Goal: Information Seeking & Learning: Learn about a topic

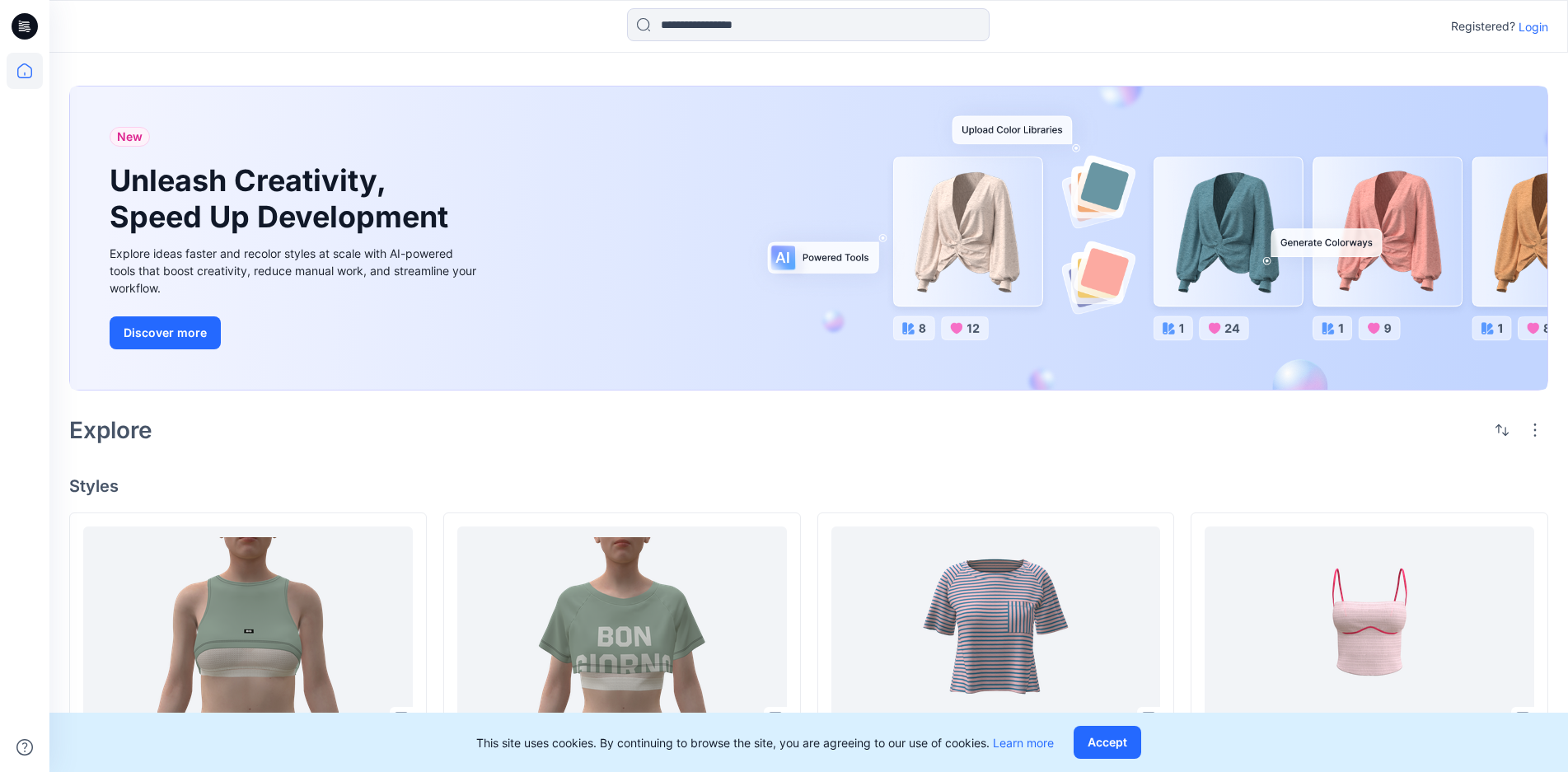
click at [1178, 30] on p "Login" at bounding box center [1533, 26] width 30 height 17
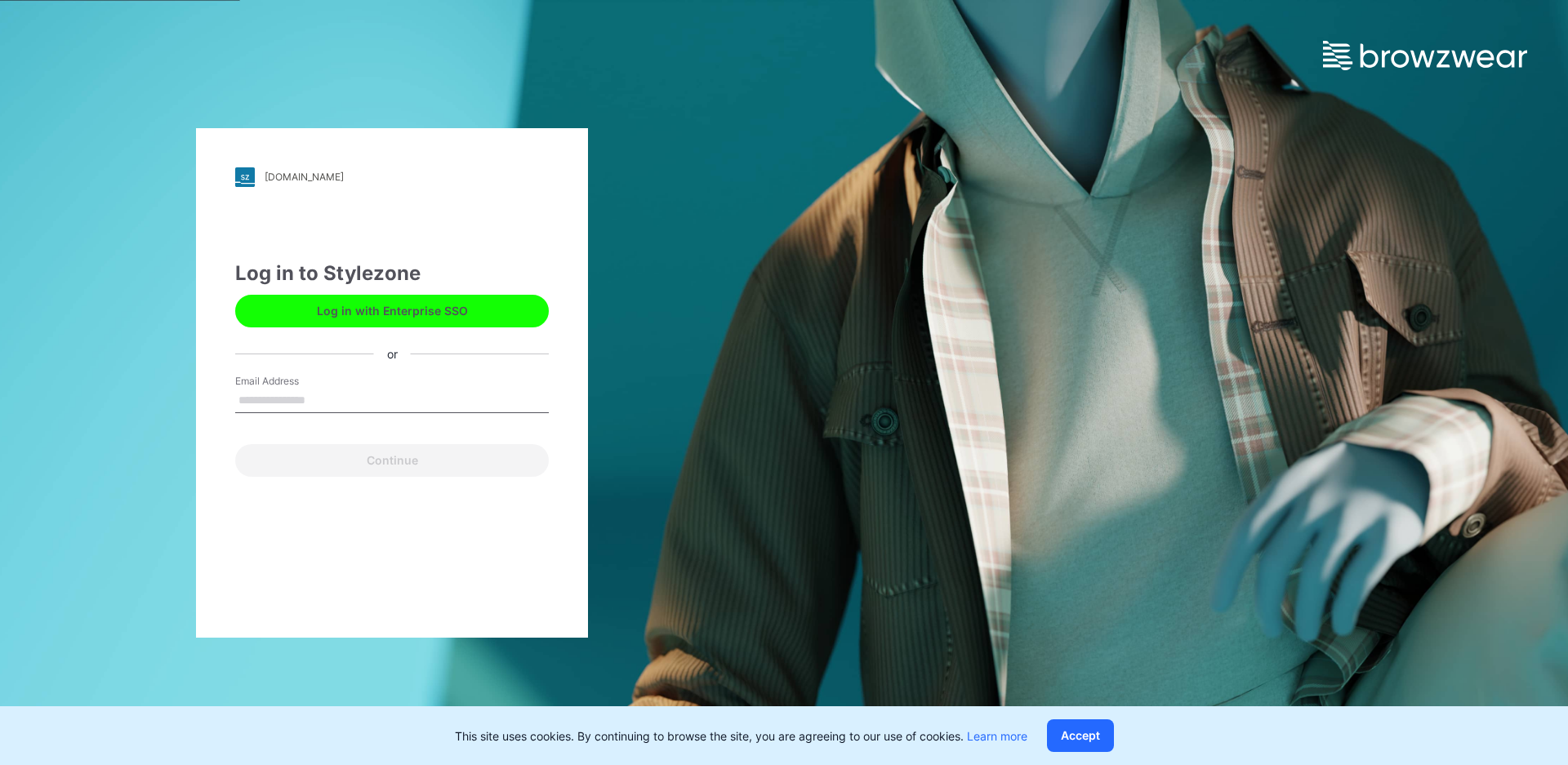
type input "**********"
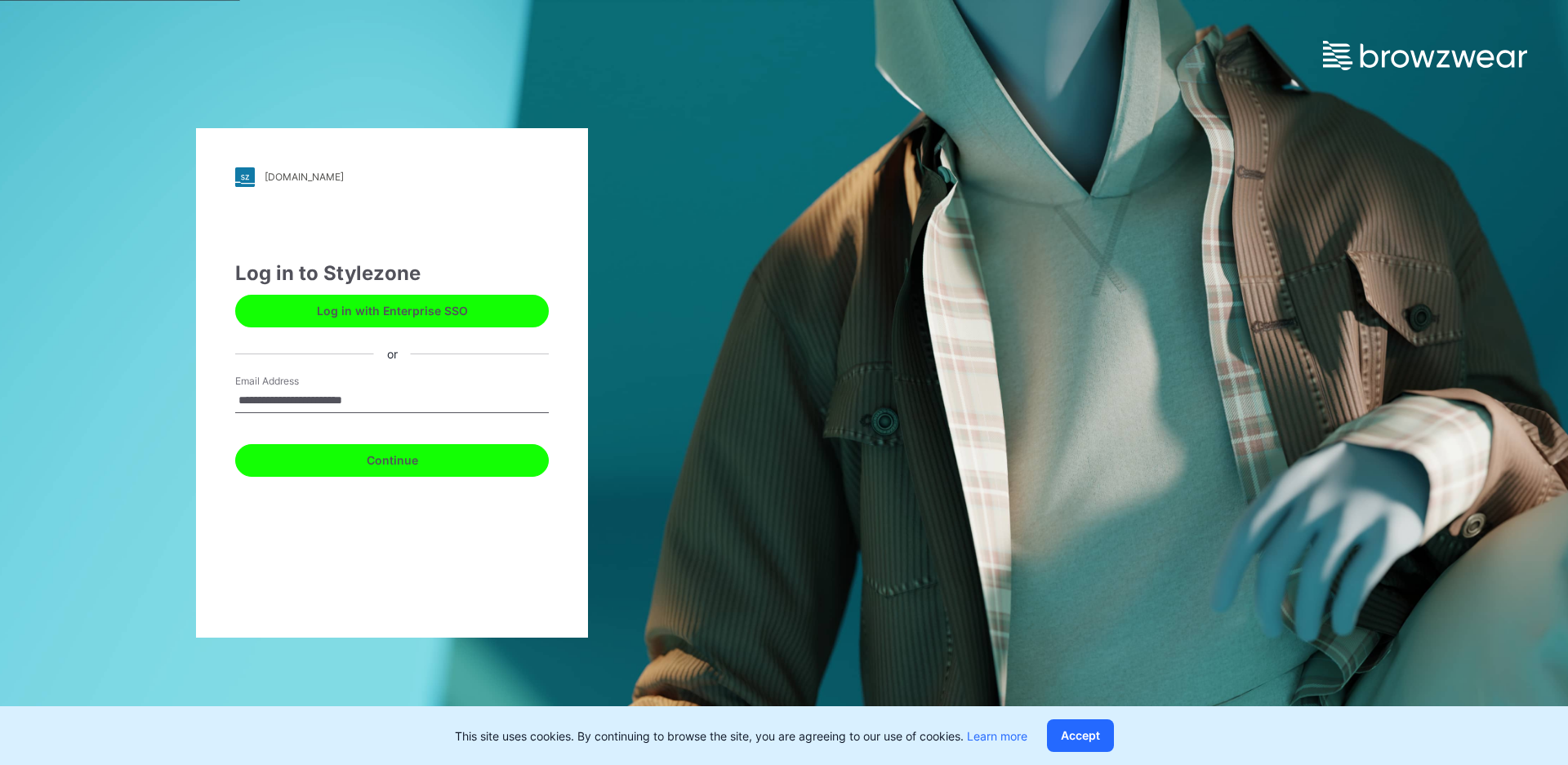
click at [418, 461] on button "Continue" at bounding box center [392, 460] width 314 height 33
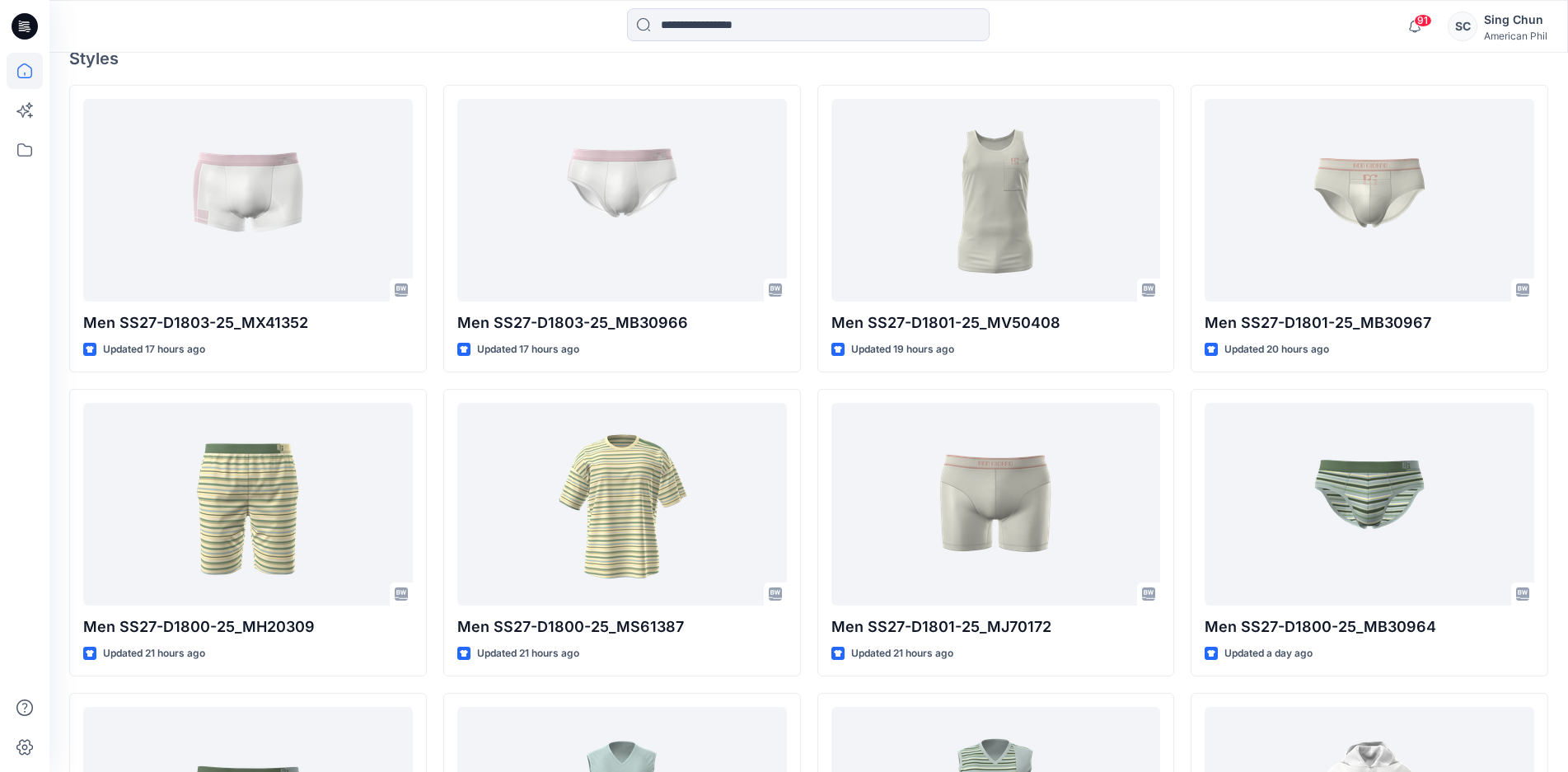
scroll to position [494, 0]
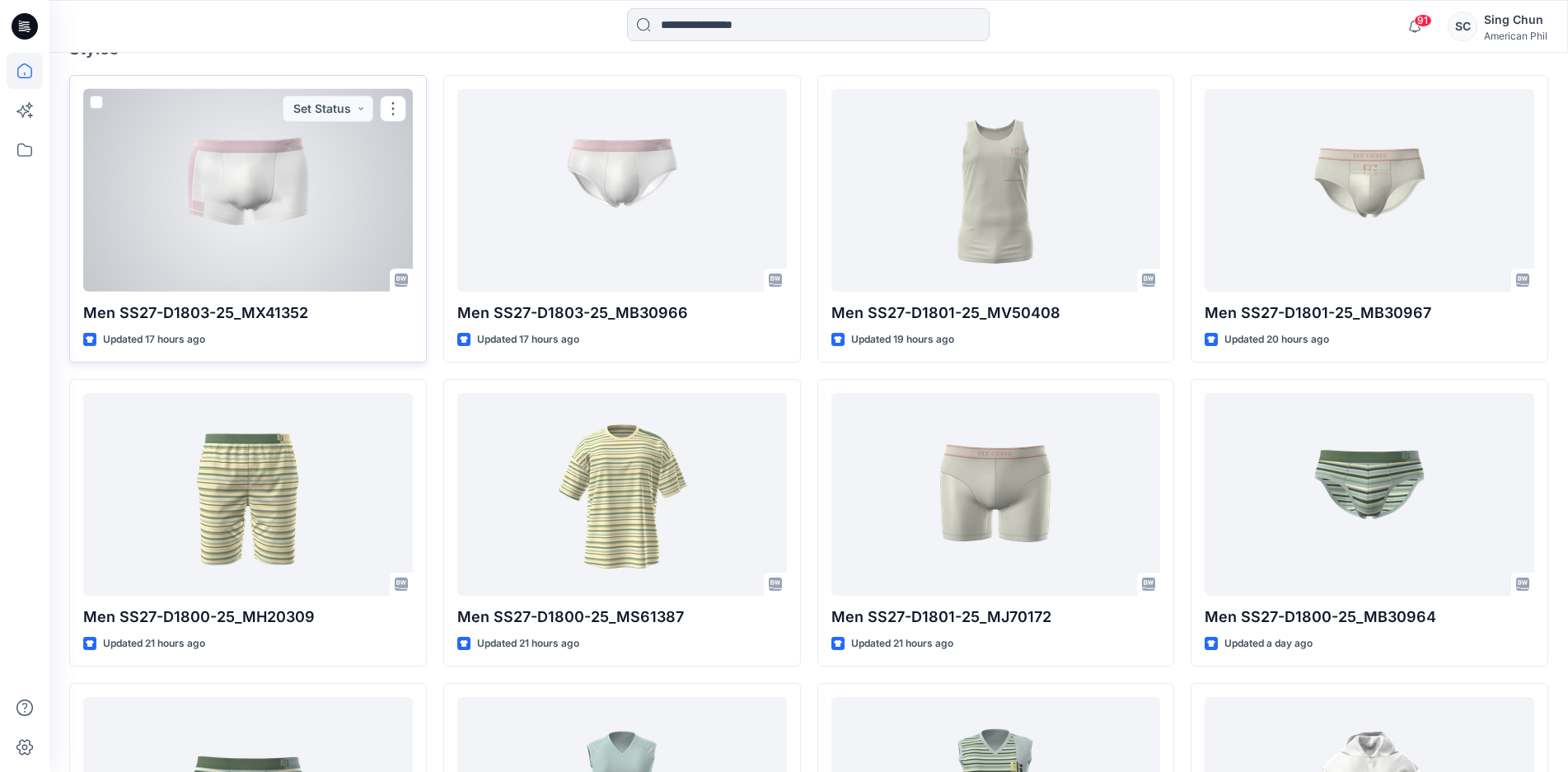
click at [218, 291] on div at bounding box center [247, 190] width 329 height 203
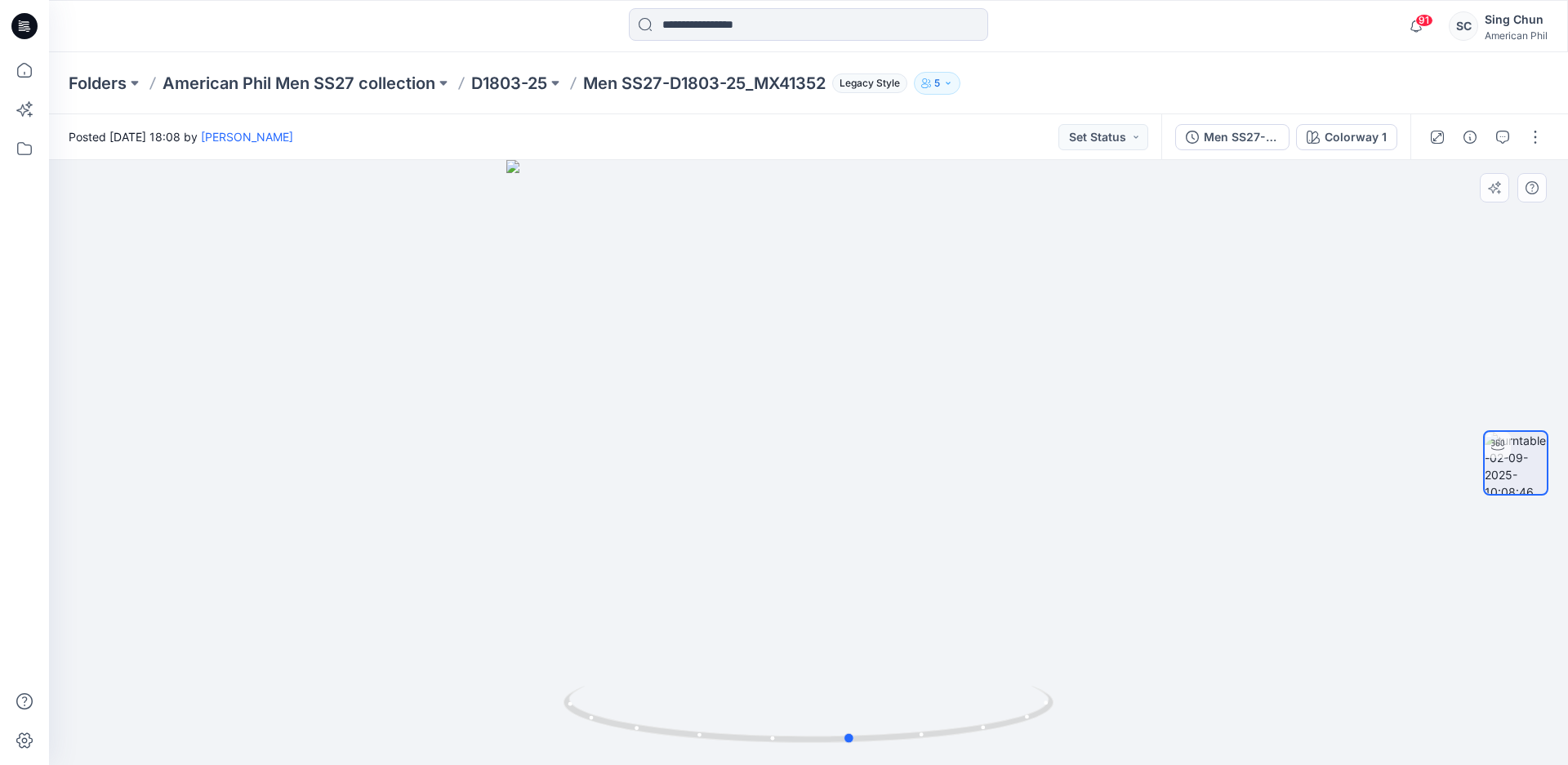
drag, startPoint x: 649, startPoint y: 647, endPoint x: 1182, endPoint y: 581, distance: 537.1
click at [1182, 581] on div at bounding box center [808, 462] width 1519 height 605
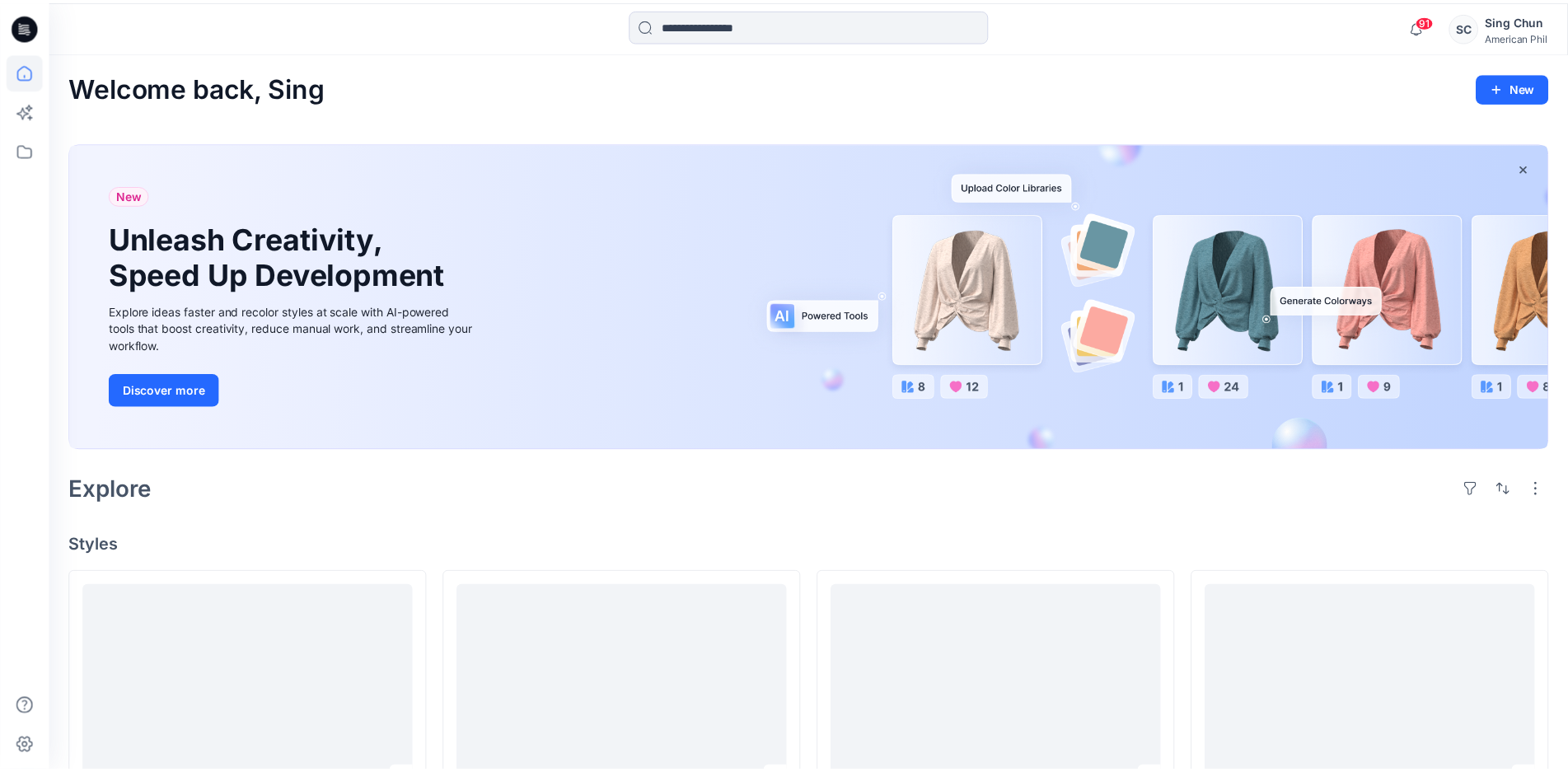
scroll to position [494, 0]
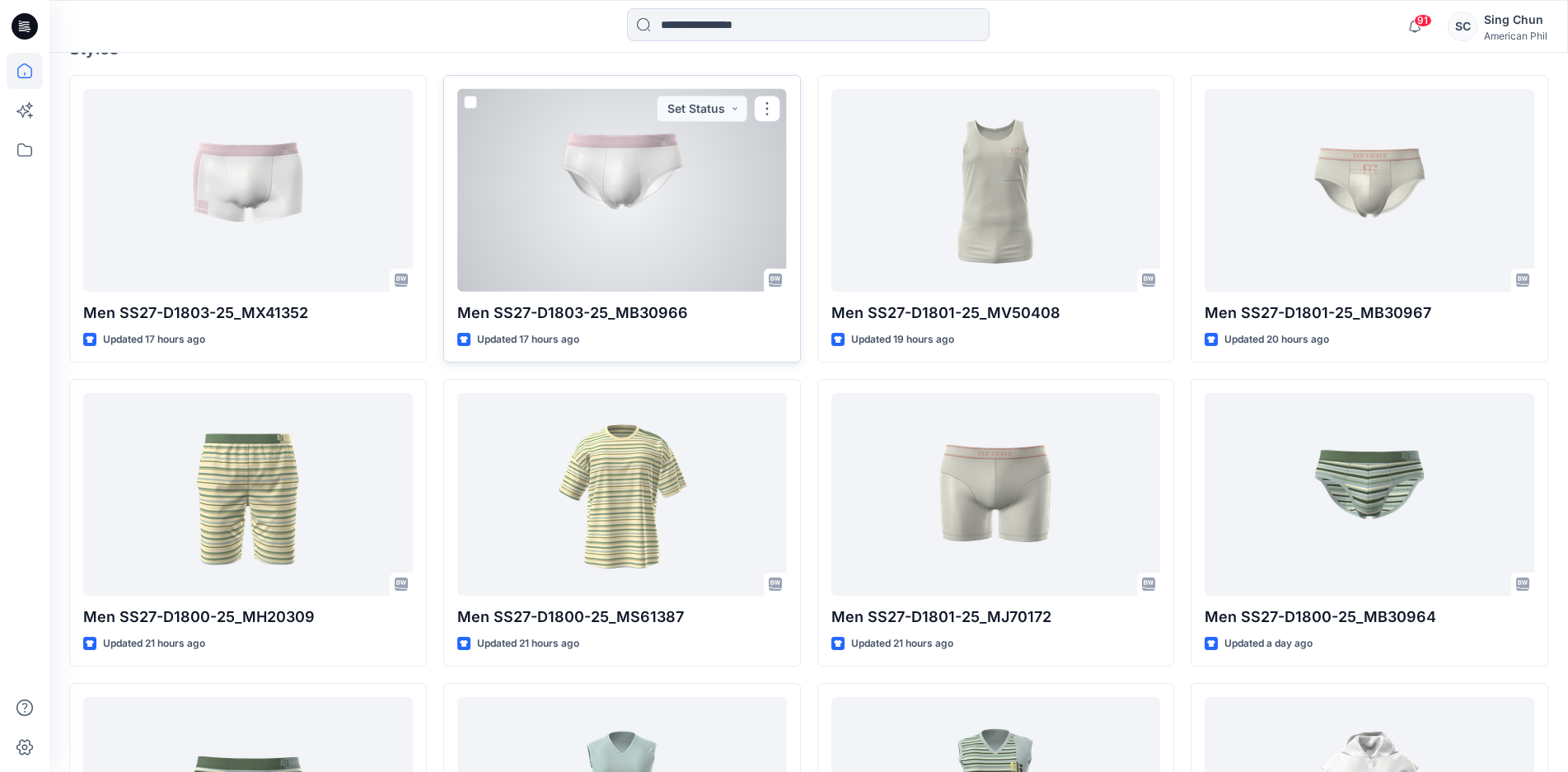
click at [628, 280] on div at bounding box center [621, 190] width 329 height 203
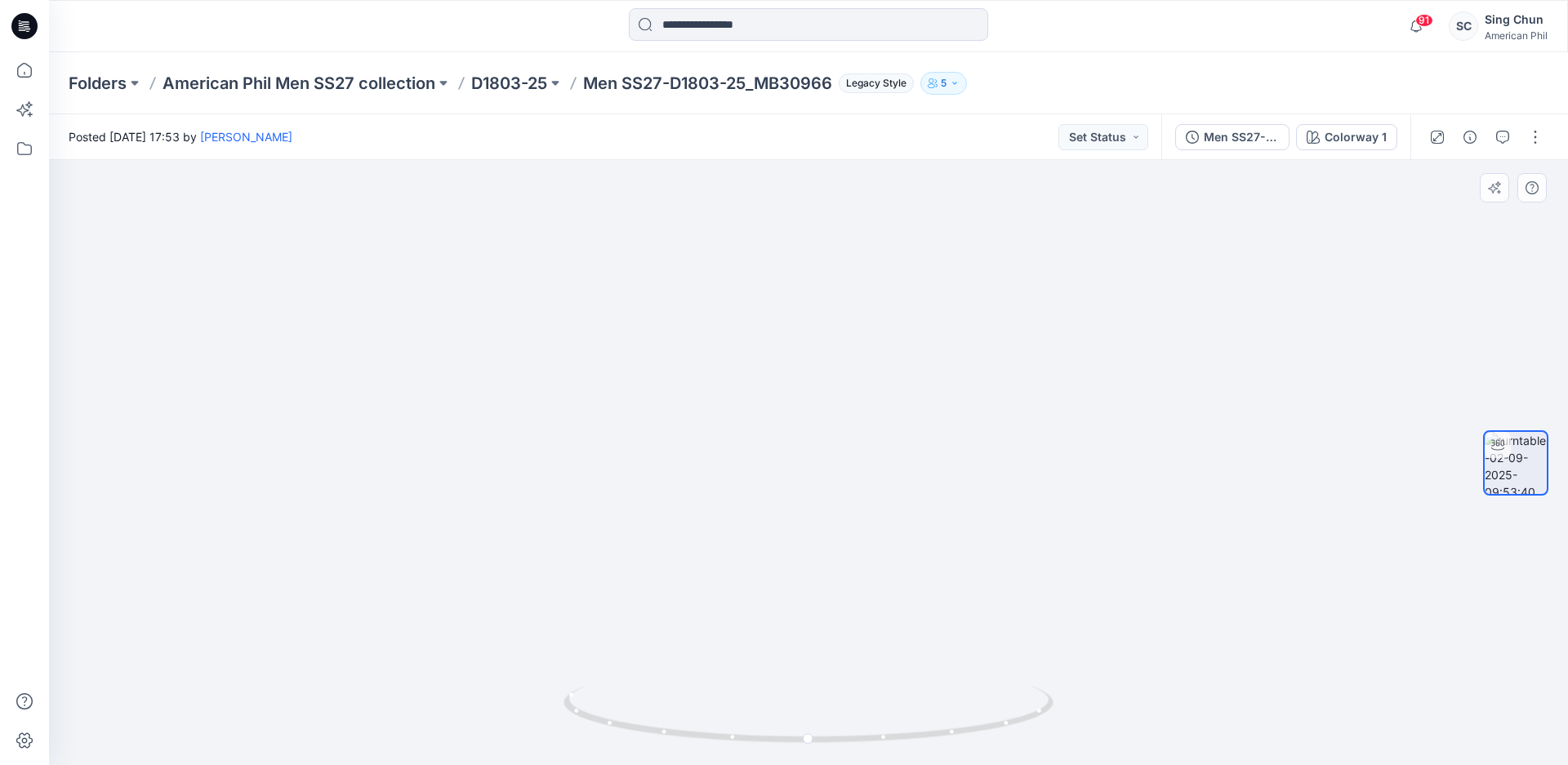
drag, startPoint x: 666, startPoint y: 580, endPoint x: 999, endPoint y: 585, distance: 333.0
click at [1017, 576] on img at bounding box center [809, 380] width 928 height 769
drag, startPoint x: 837, startPoint y: 705, endPoint x: 1319, endPoint y: 642, distance: 486.1
click at [1319, 642] on div at bounding box center [808, 462] width 1519 height 605
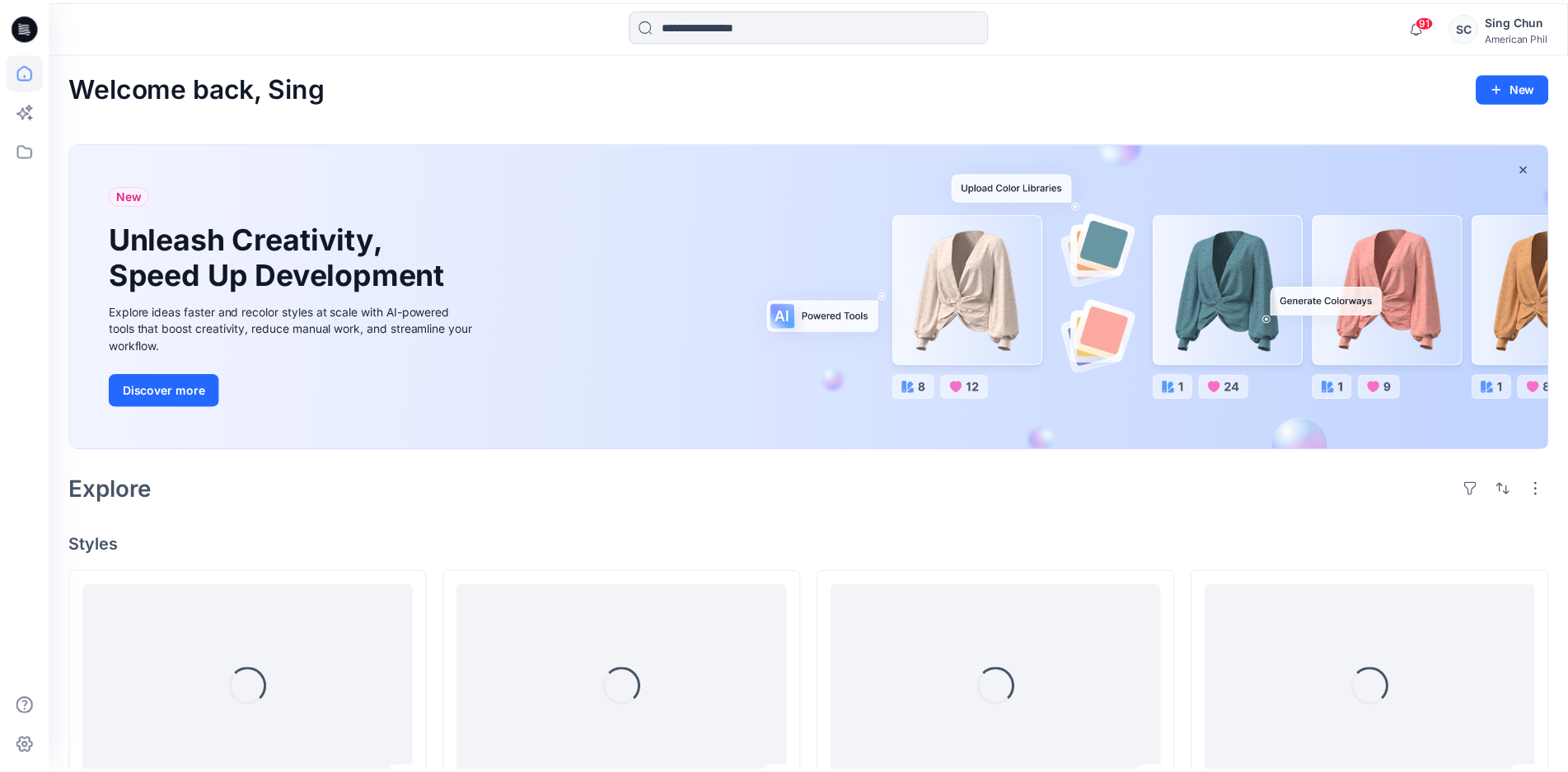
scroll to position [494, 0]
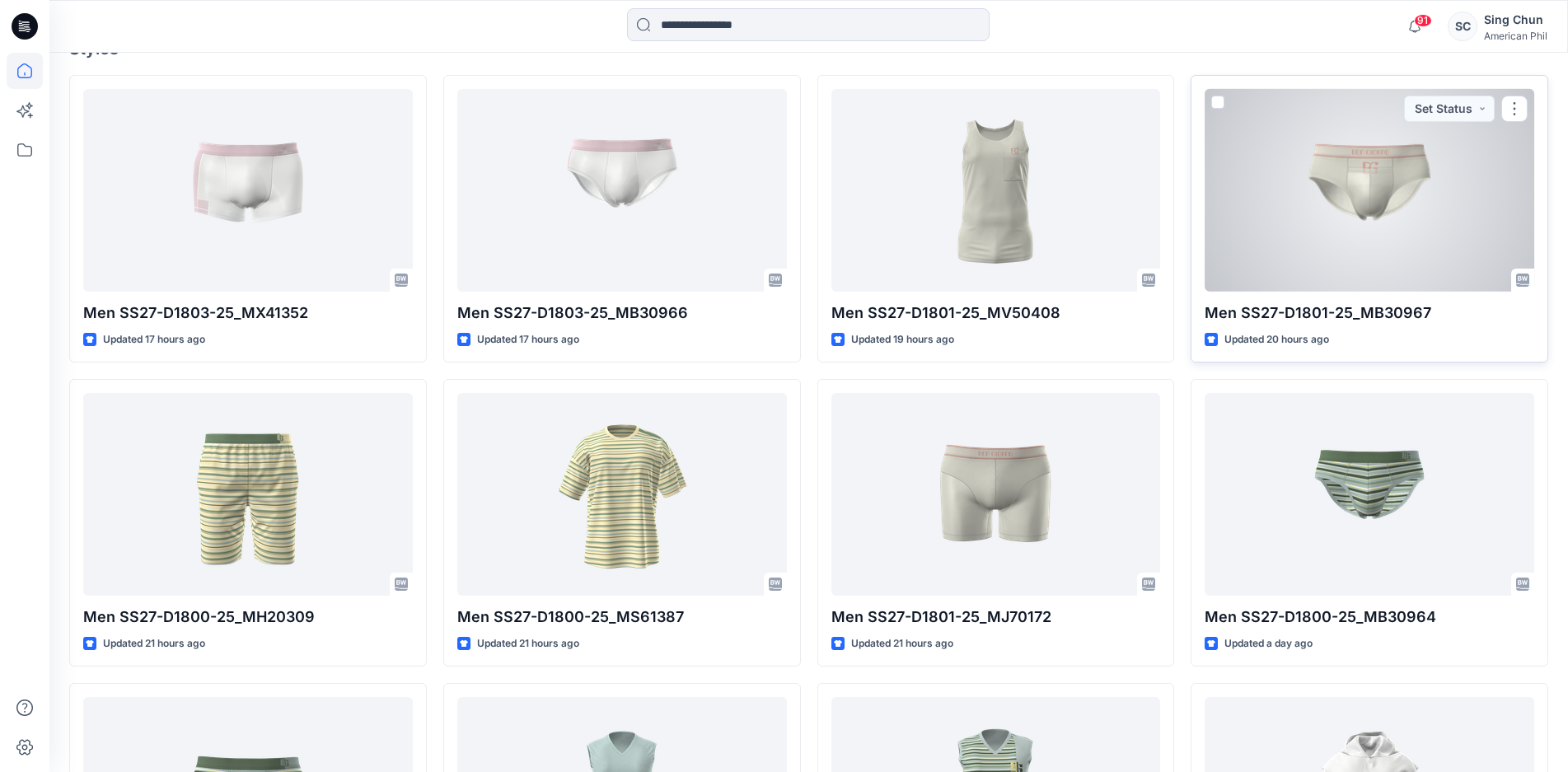
click at [1306, 291] on div at bounding box center [1369, 190] width 329 height 203
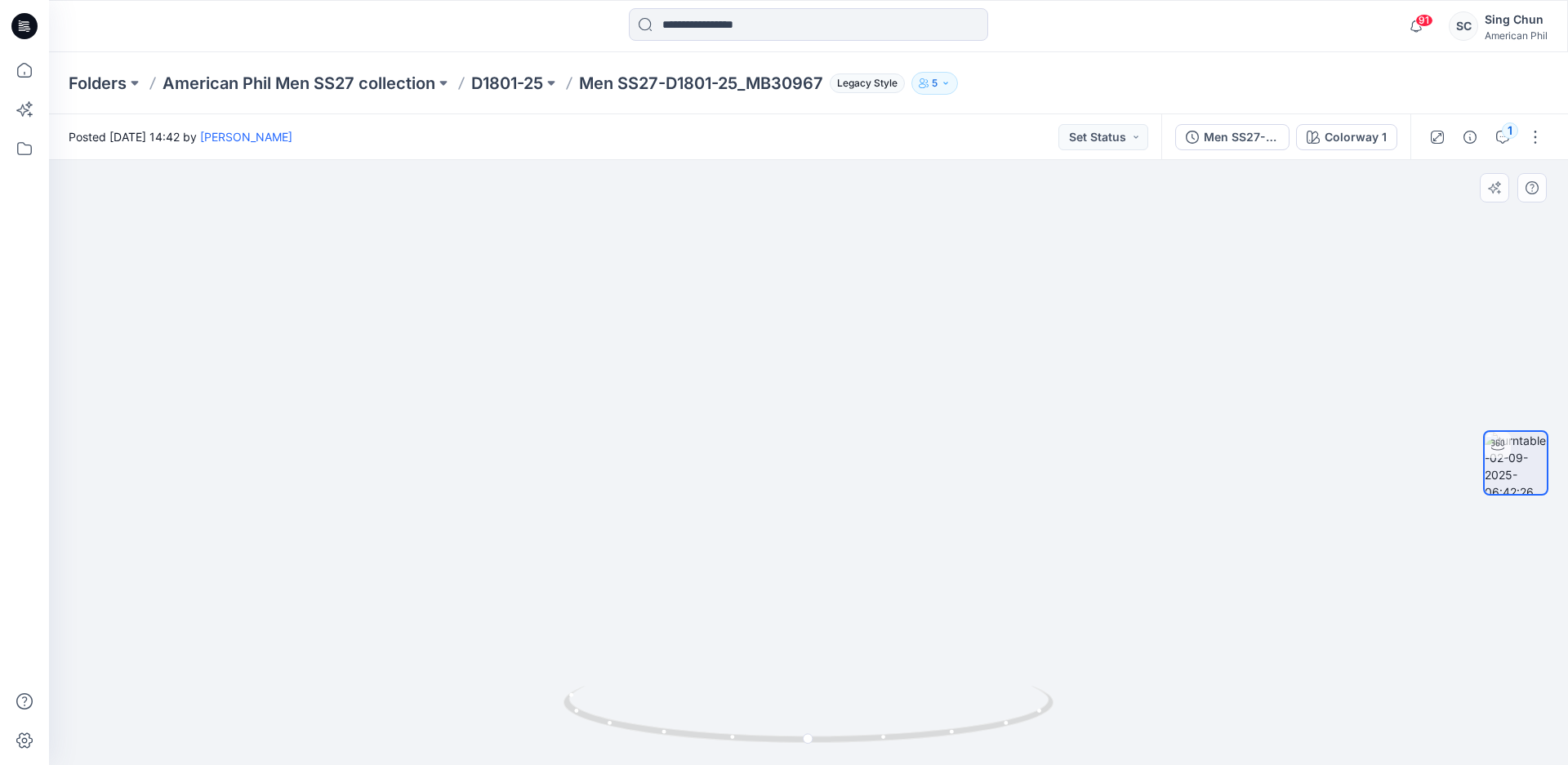
drag, startPoint x: 596, startPoint y: 640, endPoint x: 404, endPoint y: 591, distance: 198.2
click at [404, 591] on img at bounding box center [808, 317] width 1089 height 895
drag, startPoint x: 603, startPoint y: 657, endPoint x: 798, endPoint y: 729, distance: 207.9
click at [844, 691] on div at bounding box center [808, 462] width 1519 height 605
drag, startPoint x: 797, startPoint y: 723, endPoint x: 1333, endPoint y: 650, distance: 540.9
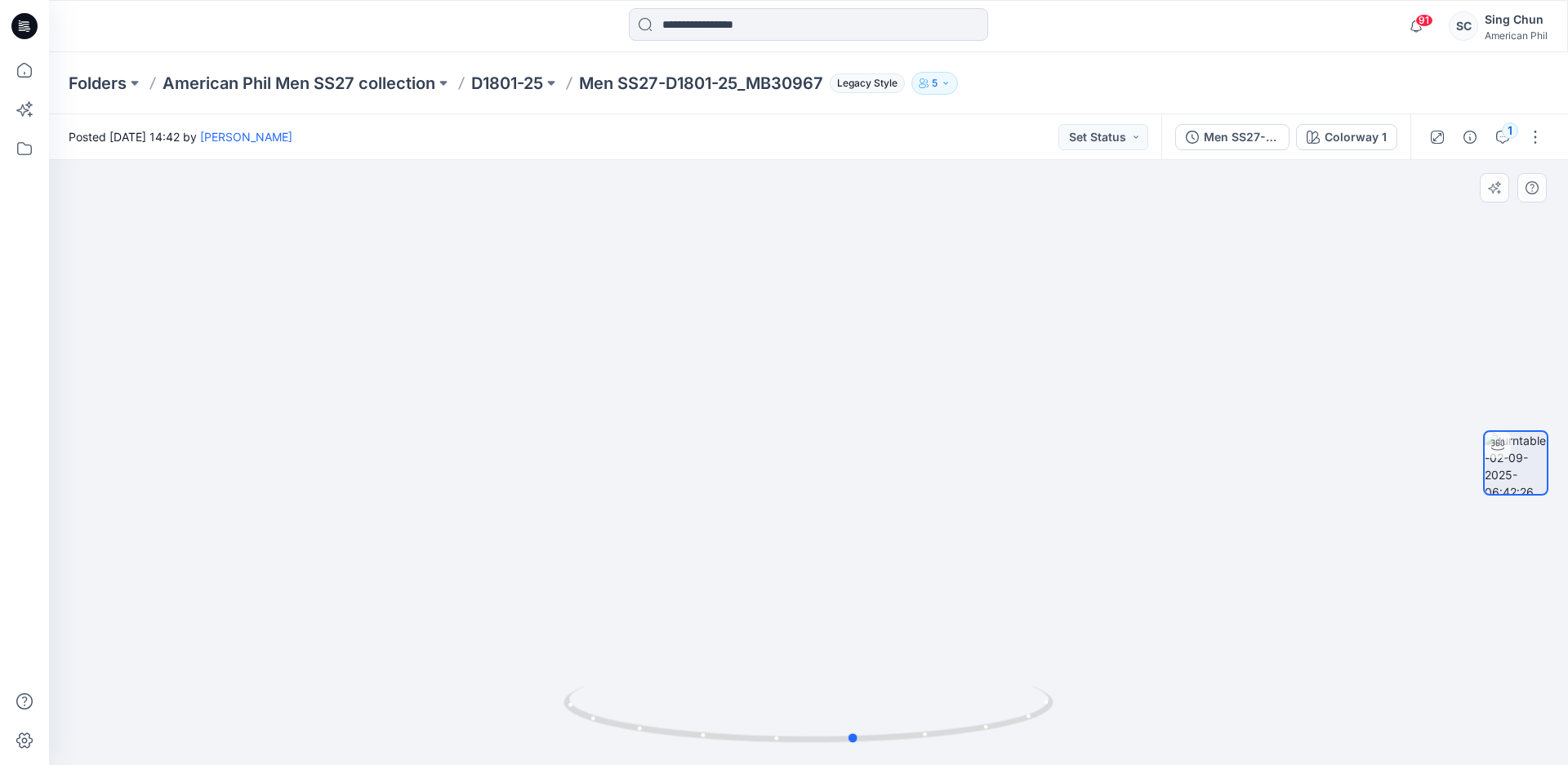
click at [1333, 650] on div at bounding box center [808, 462] width 1519 height 605
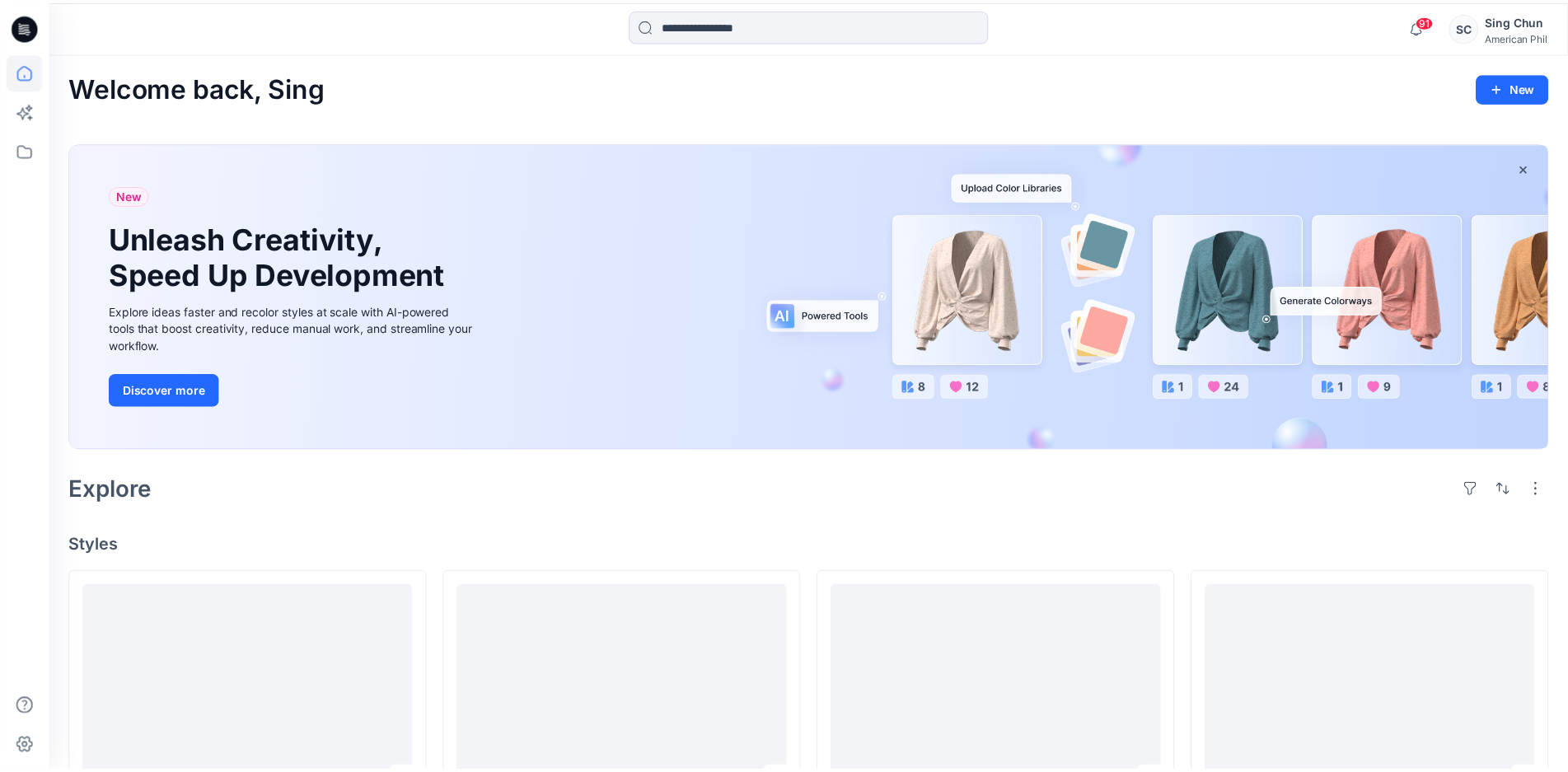
scroll to position [494, 0]
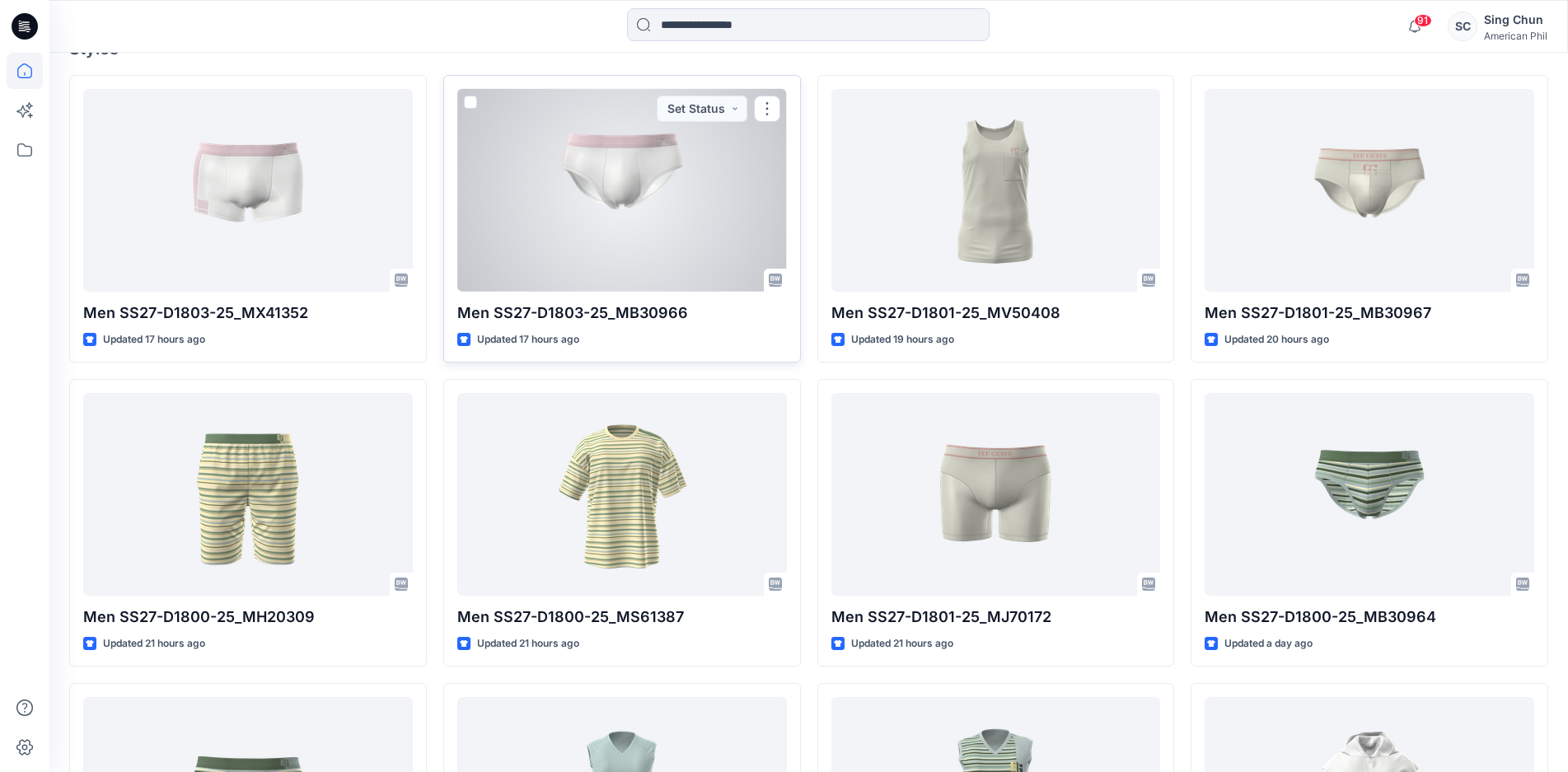
click at [640, 291] on div at bounding box center [621, 190] width 329 height 203
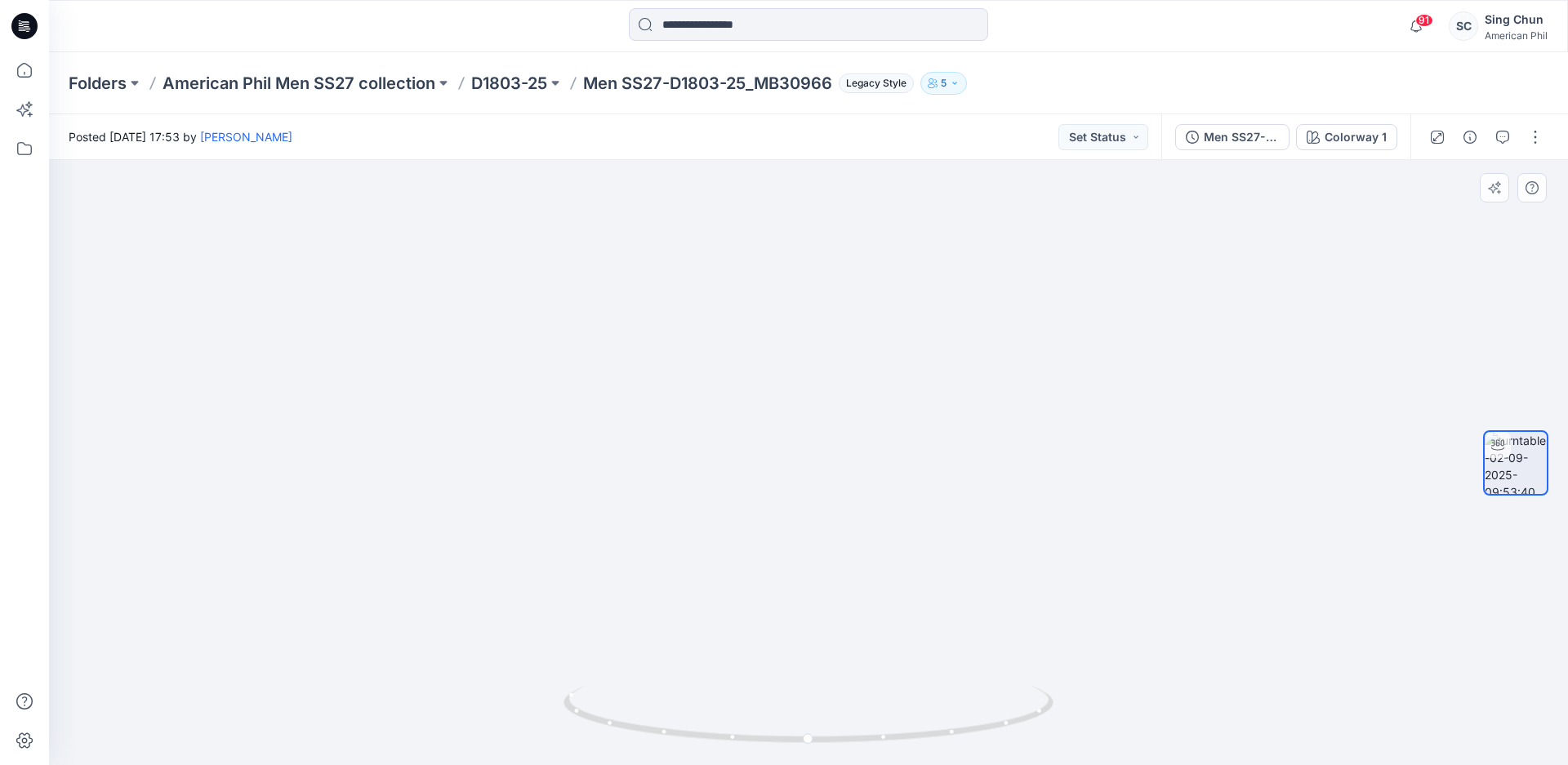
drag, startPoint x: 844, startPoint y: 620, endPoint x: 855, endPoint y: 509, distance: 111.5
click at [855, 509] on img at bounding box center [809, 326] width 928 height 878
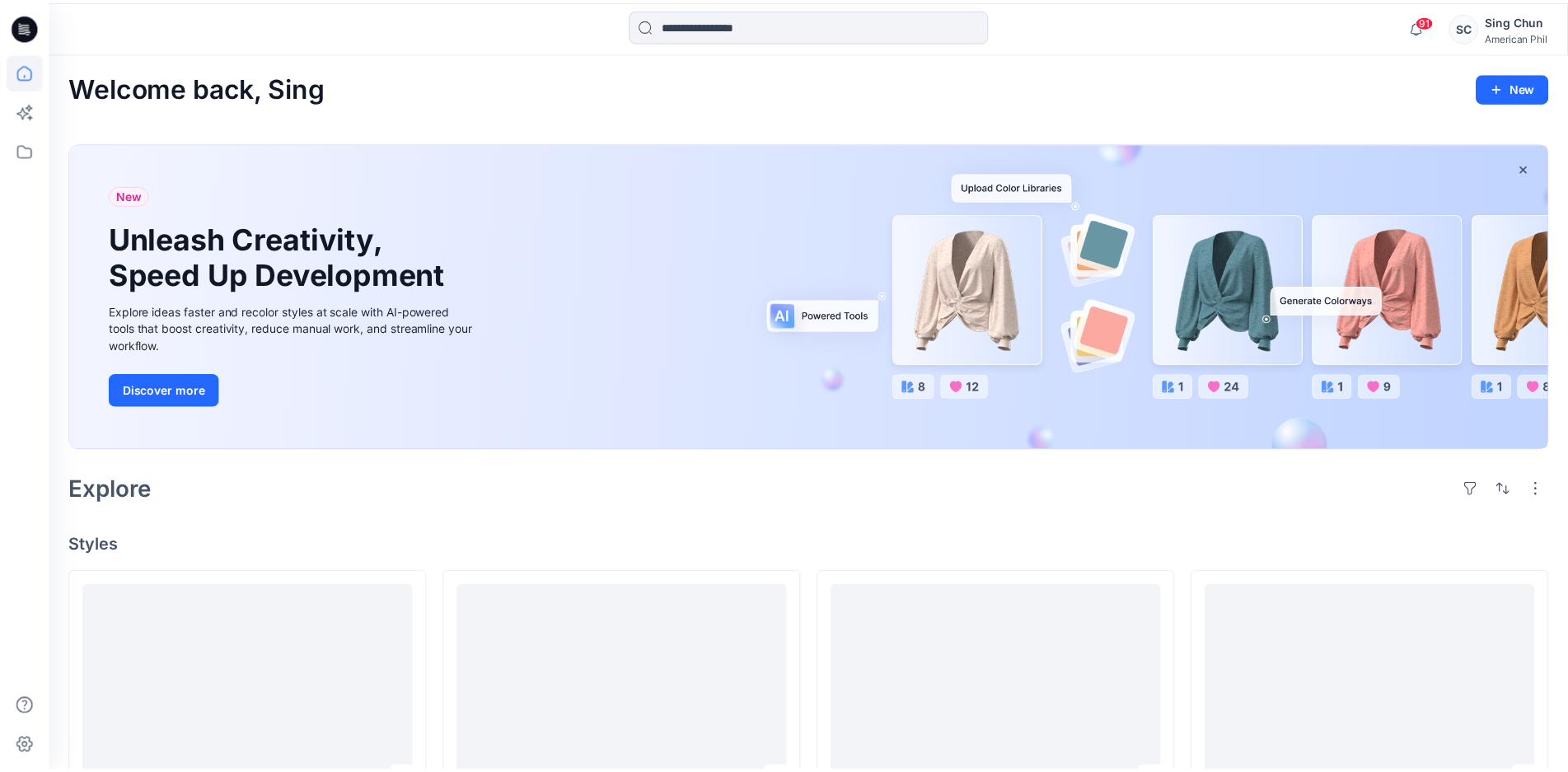
scroll to position [494, 0]
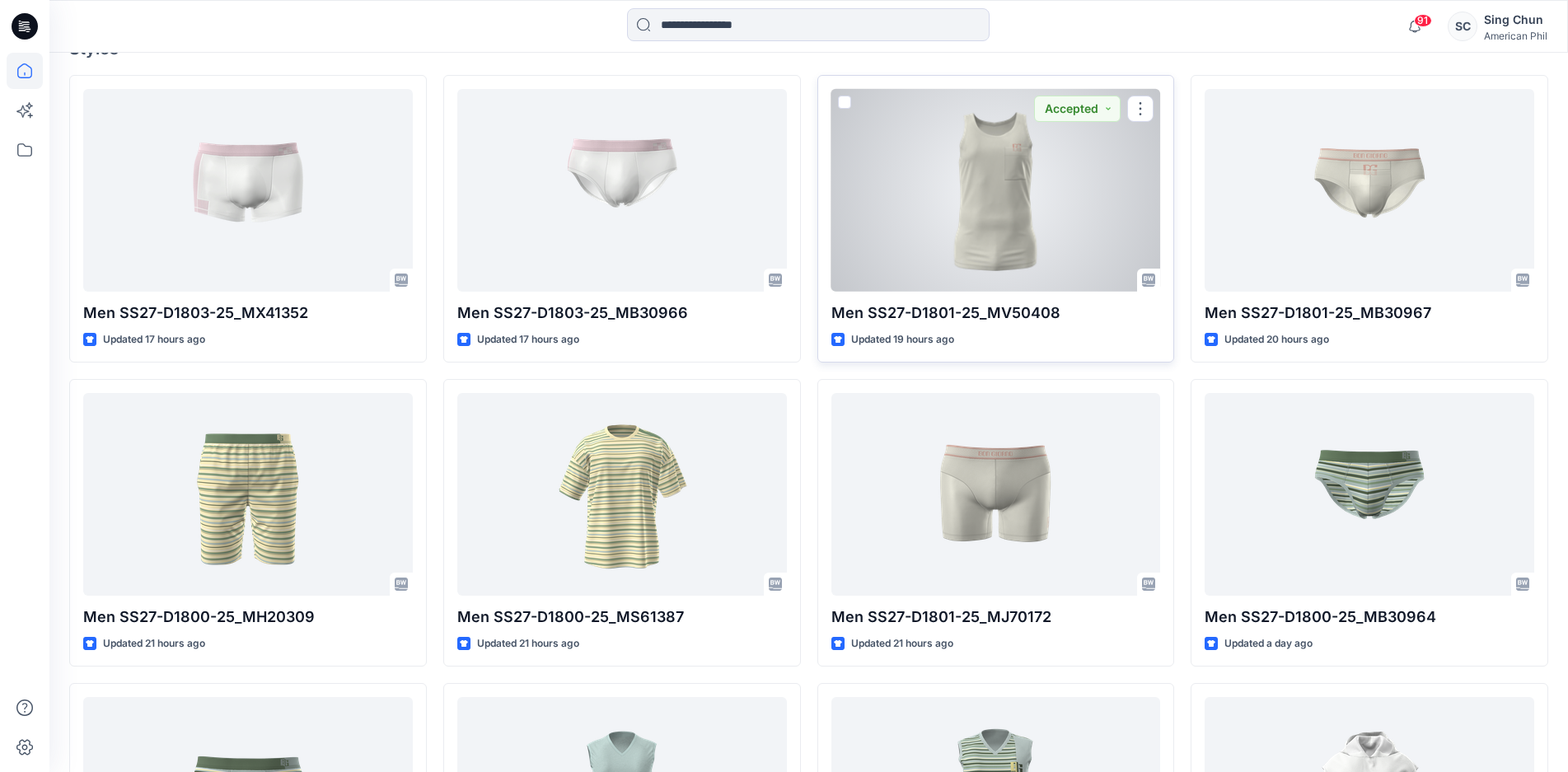
click at [995, 291] on div at bounding box center [995, 190] width 329 height 203
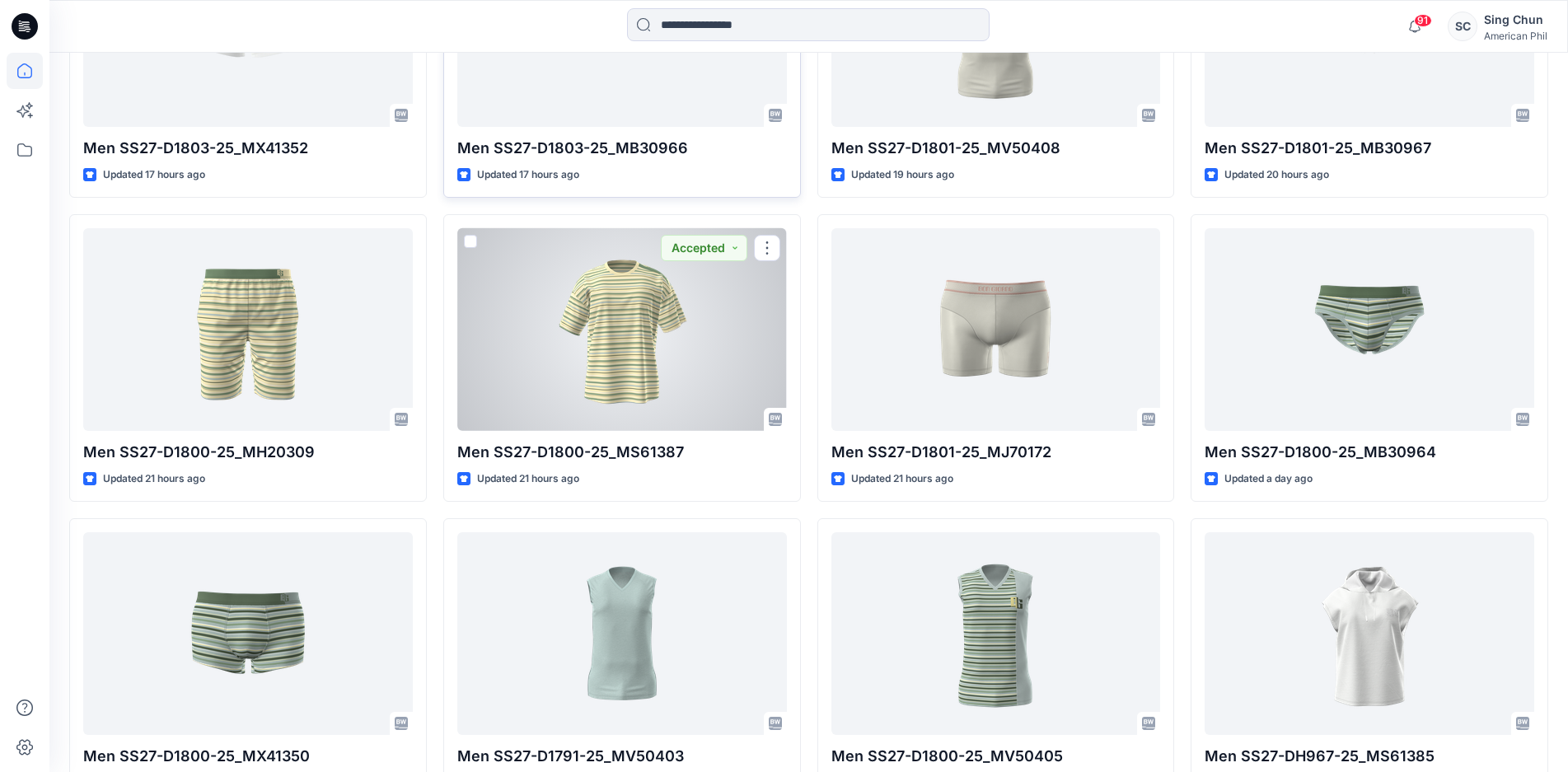
scroll to position [741, 0]
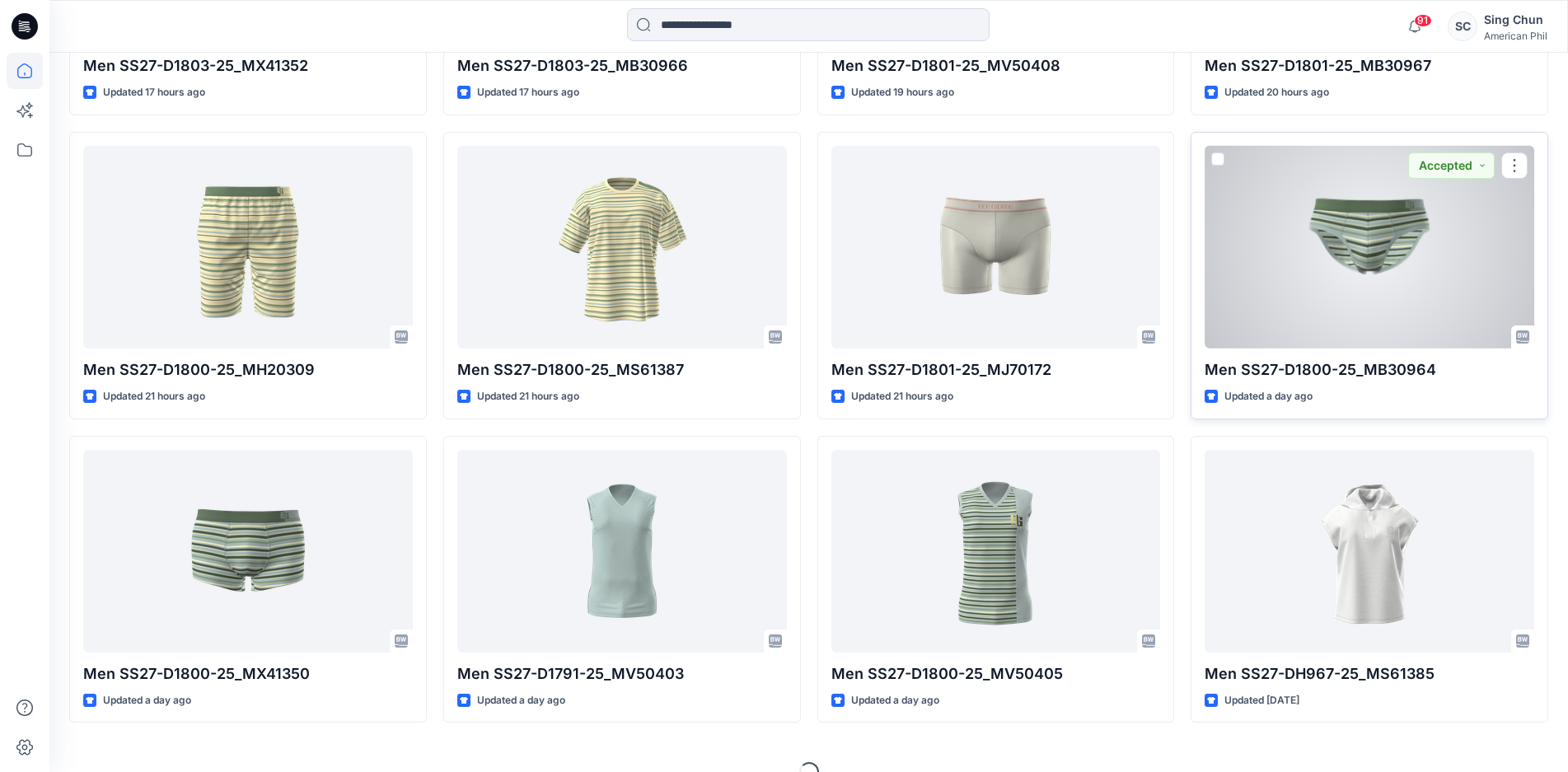
click at [1352, 348] on div at bounding box center [1369, 247] width 329 height 203
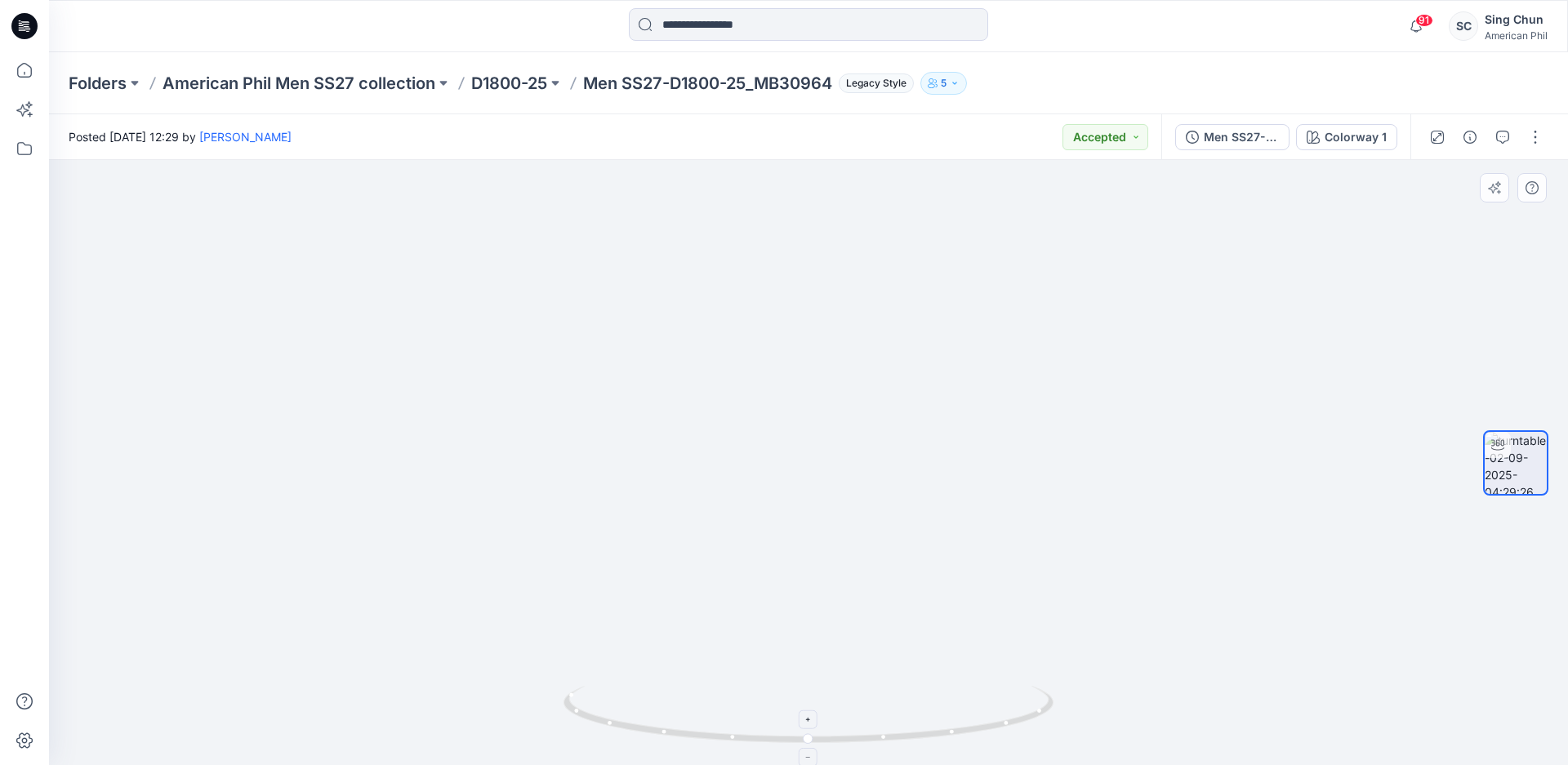
drag, startPoint x: 917, startPoint y: 671, endPoint x: 860, endPoint y: 732, distance: 83.5
click at [733, 684] on div at bounding box center [808, 462] width 1519 height 605
drag, startPoint x: 861, startPoint y: 734, endPoint x: 647, endPoint y: 683, distance: 220.0
click at [642, 703] on icon at bounding box center [810, 716] width 494 height 62
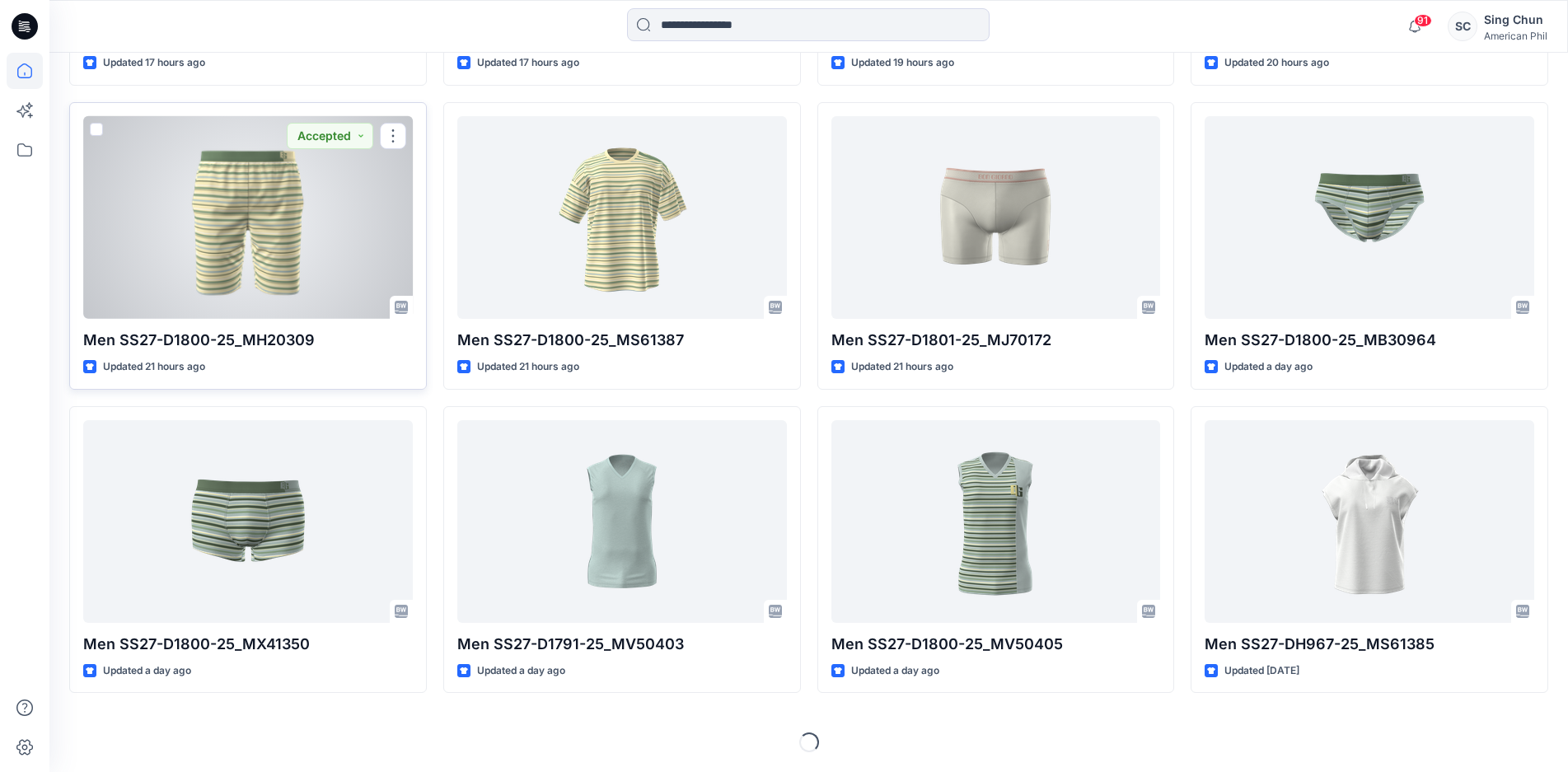
scroll to position [906, 0]
click at [260, 216] on div at bounding box center [247, 217] width 329 height 203
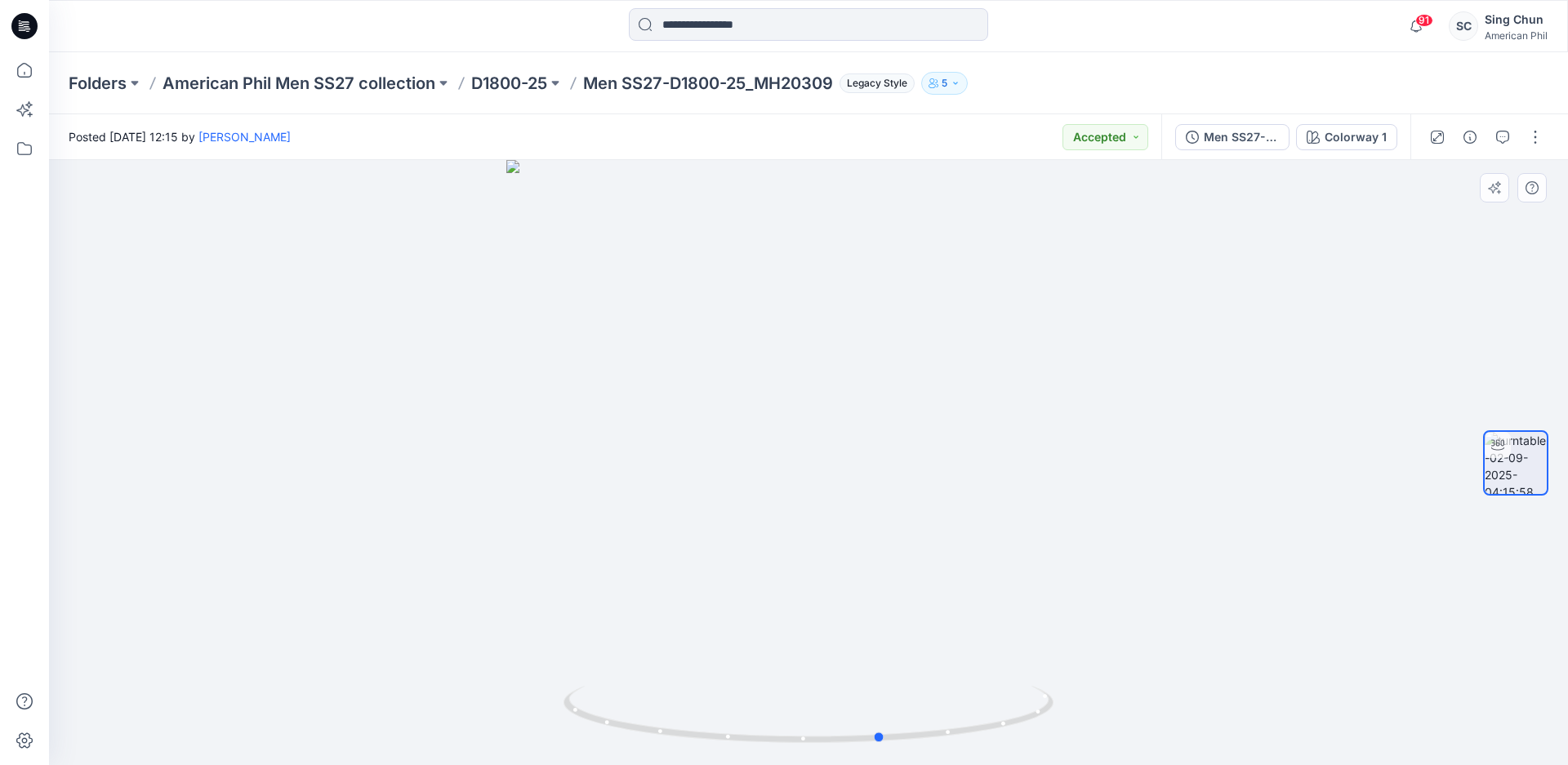
drag, startPoint x: 879, startPoint y: 686, endPoint x: 462, endPoint y: 639, distance: 419.6
click at [462, 639] on div at bounding box center [808, 462] width 1519 height 605
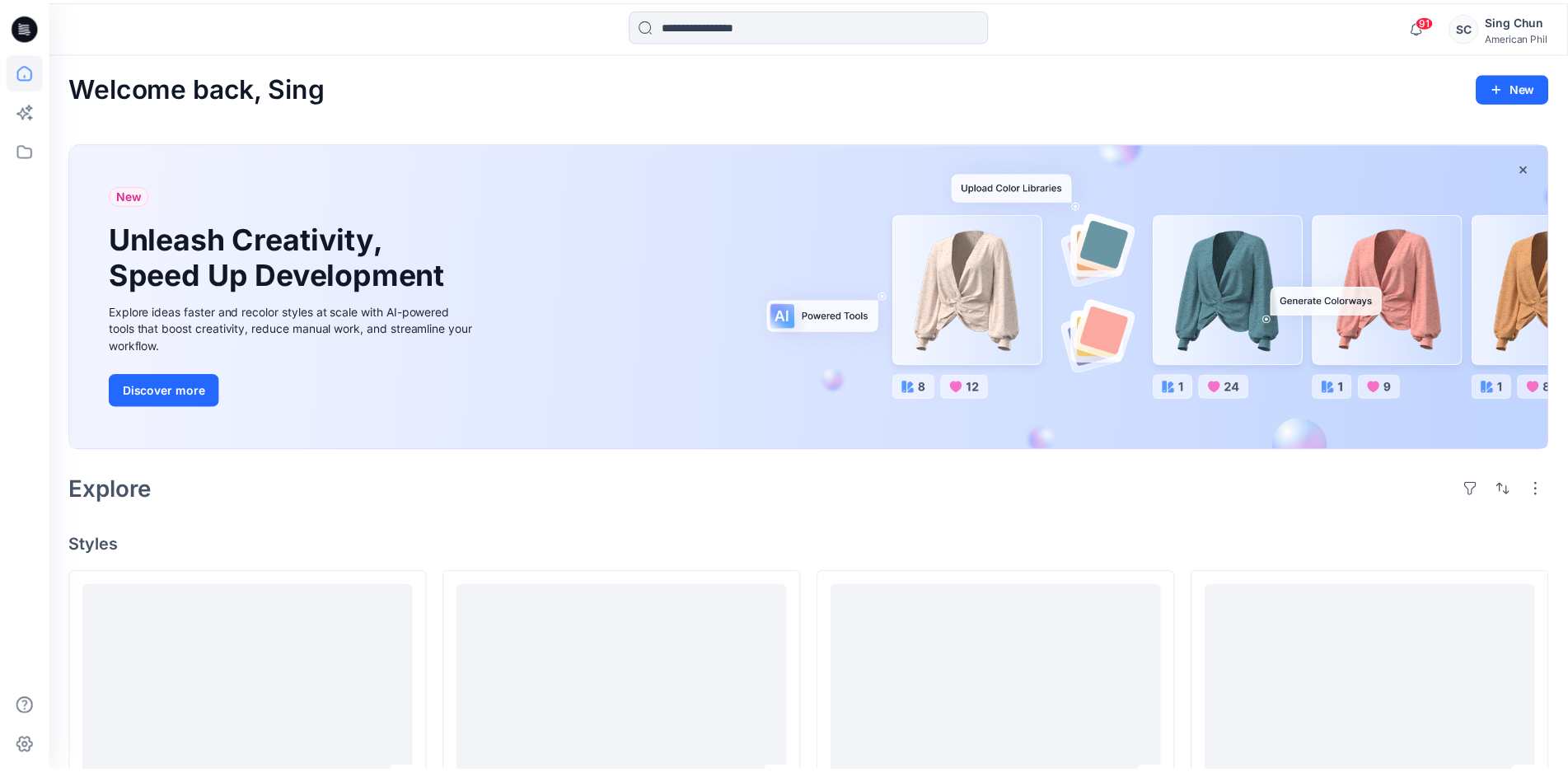
scroll to position [906, 0]
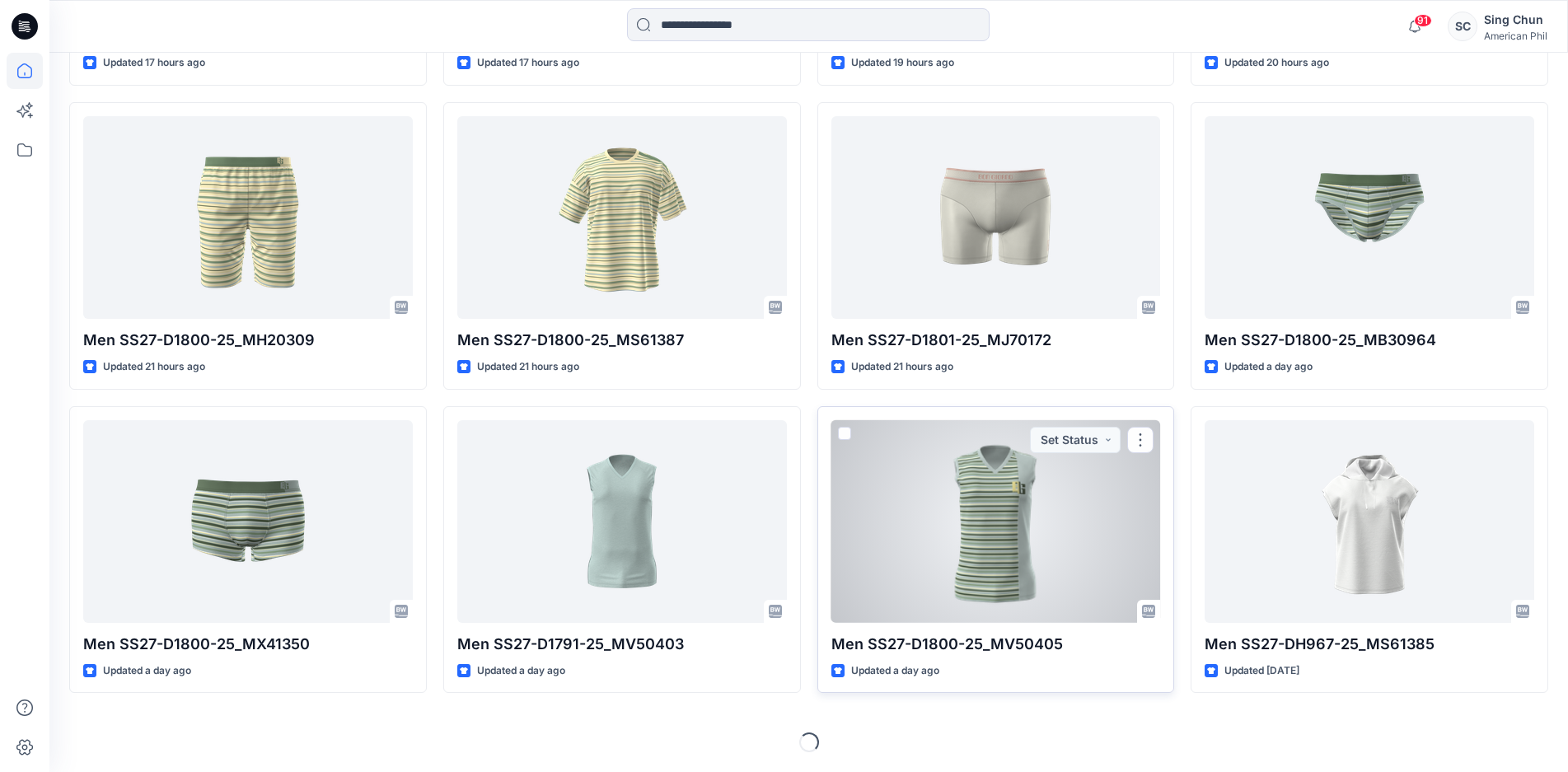
click at [958, 577] on div at bounding box center [995, 521] width 329 height 203
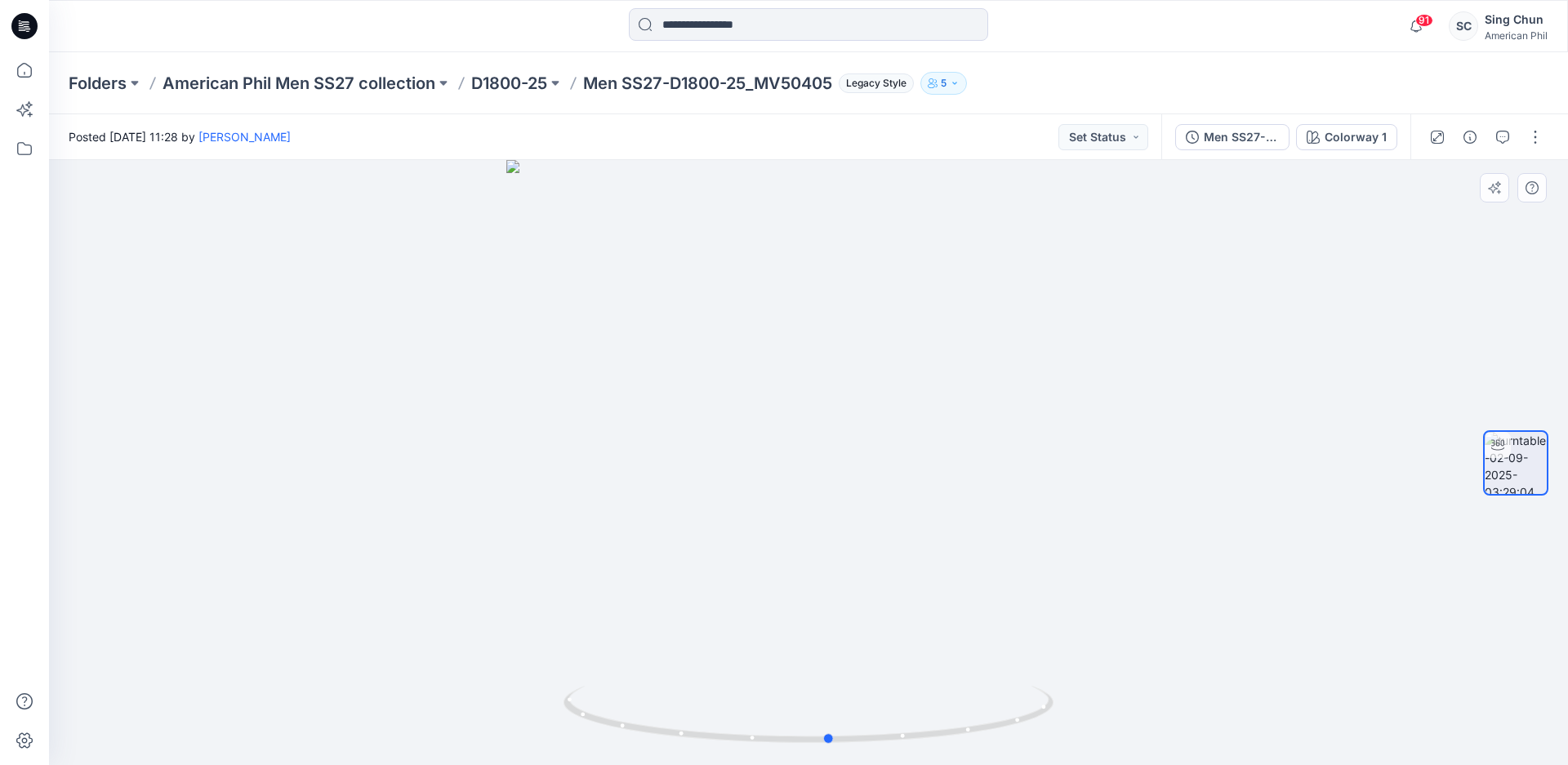
drag, startPoint x: 942, startPoint y: 668, endPoint x: 964, endPoint y: 616, distance: 56.5
click at [964, 616] on div at bounding box center [808, 462] width 1519 height 605
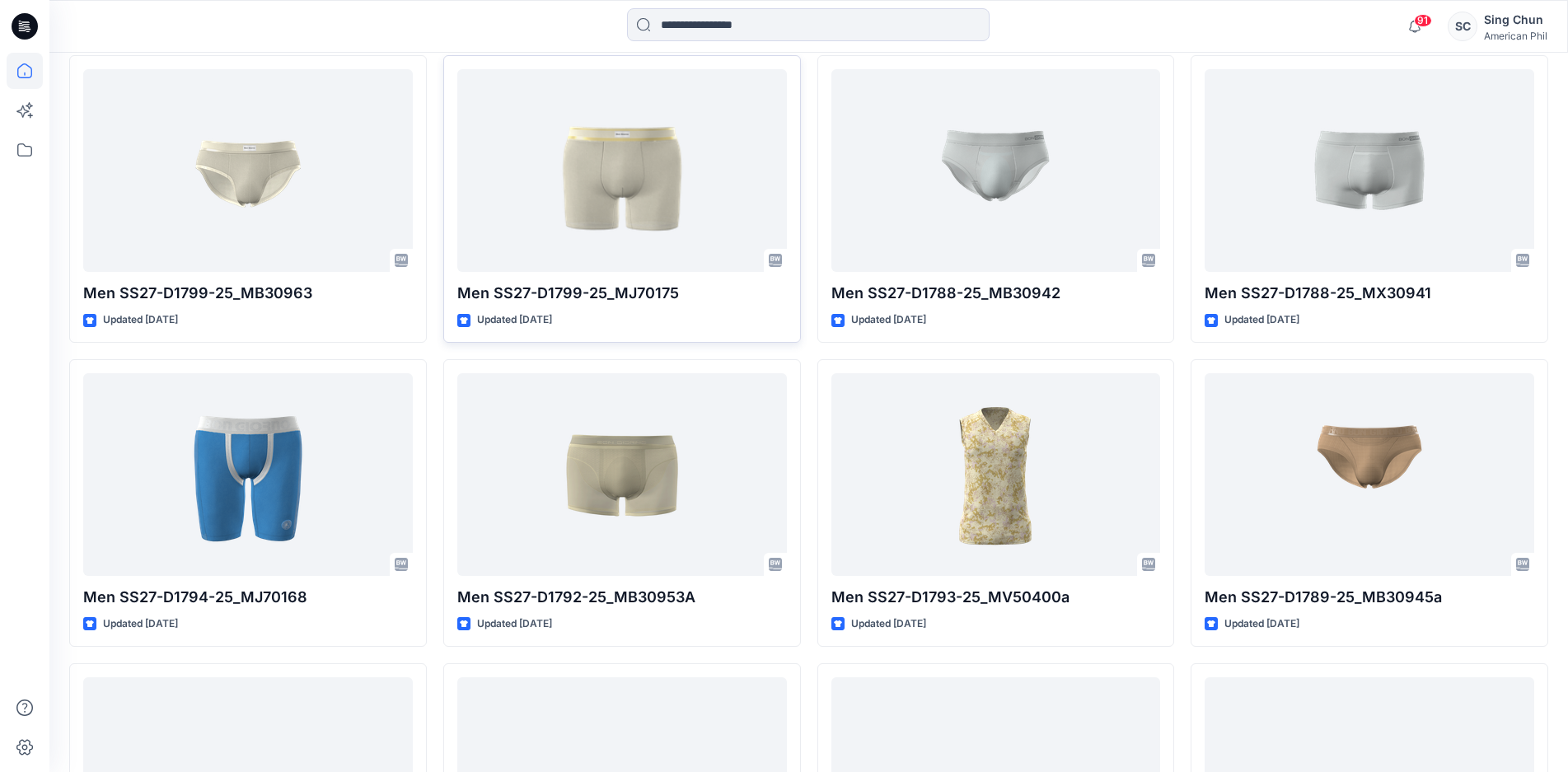
scroll to position [2292, 0]
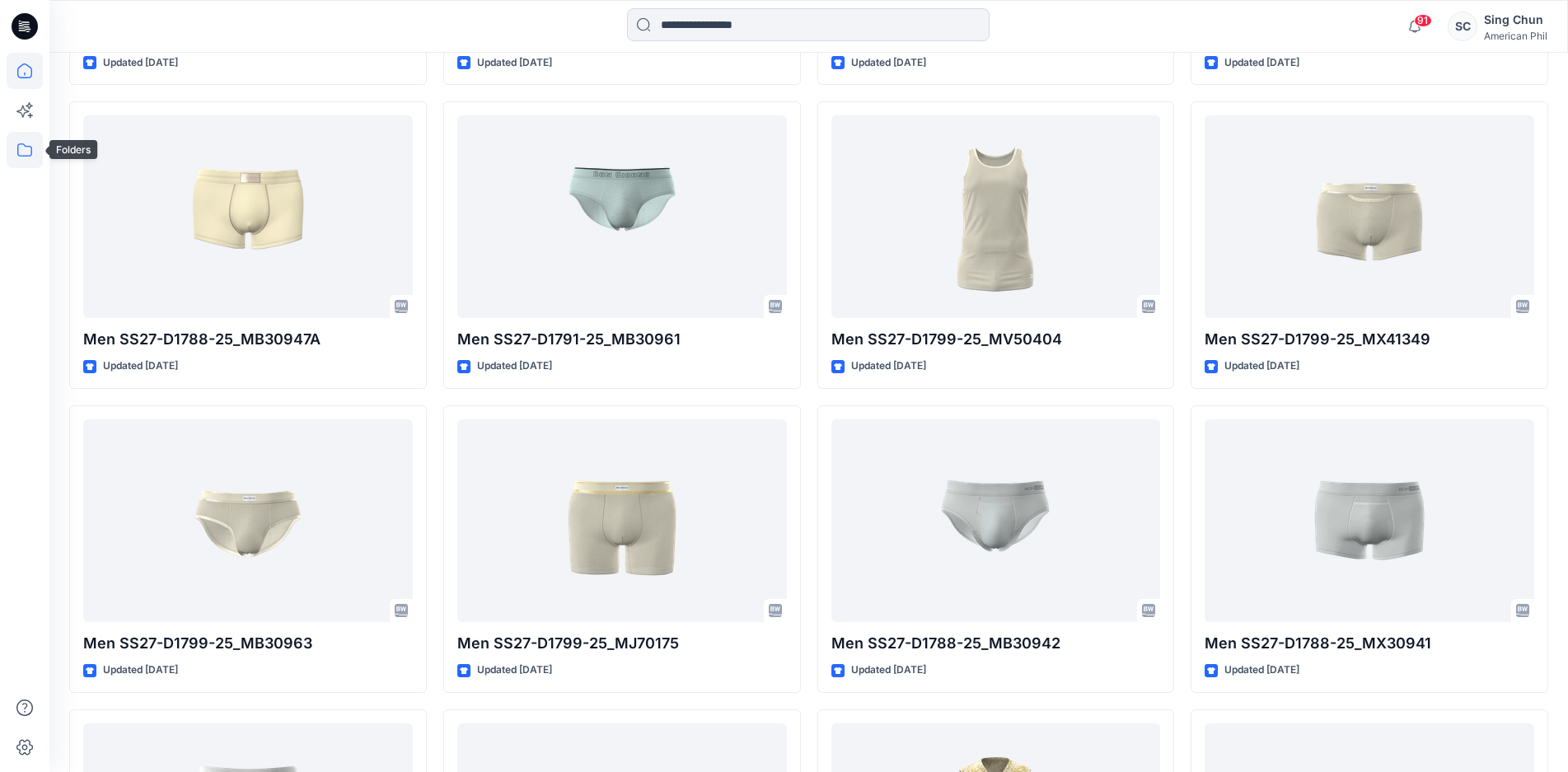
click at [20, 144] on icon at bounding box center [24, 150] width 14 height 14
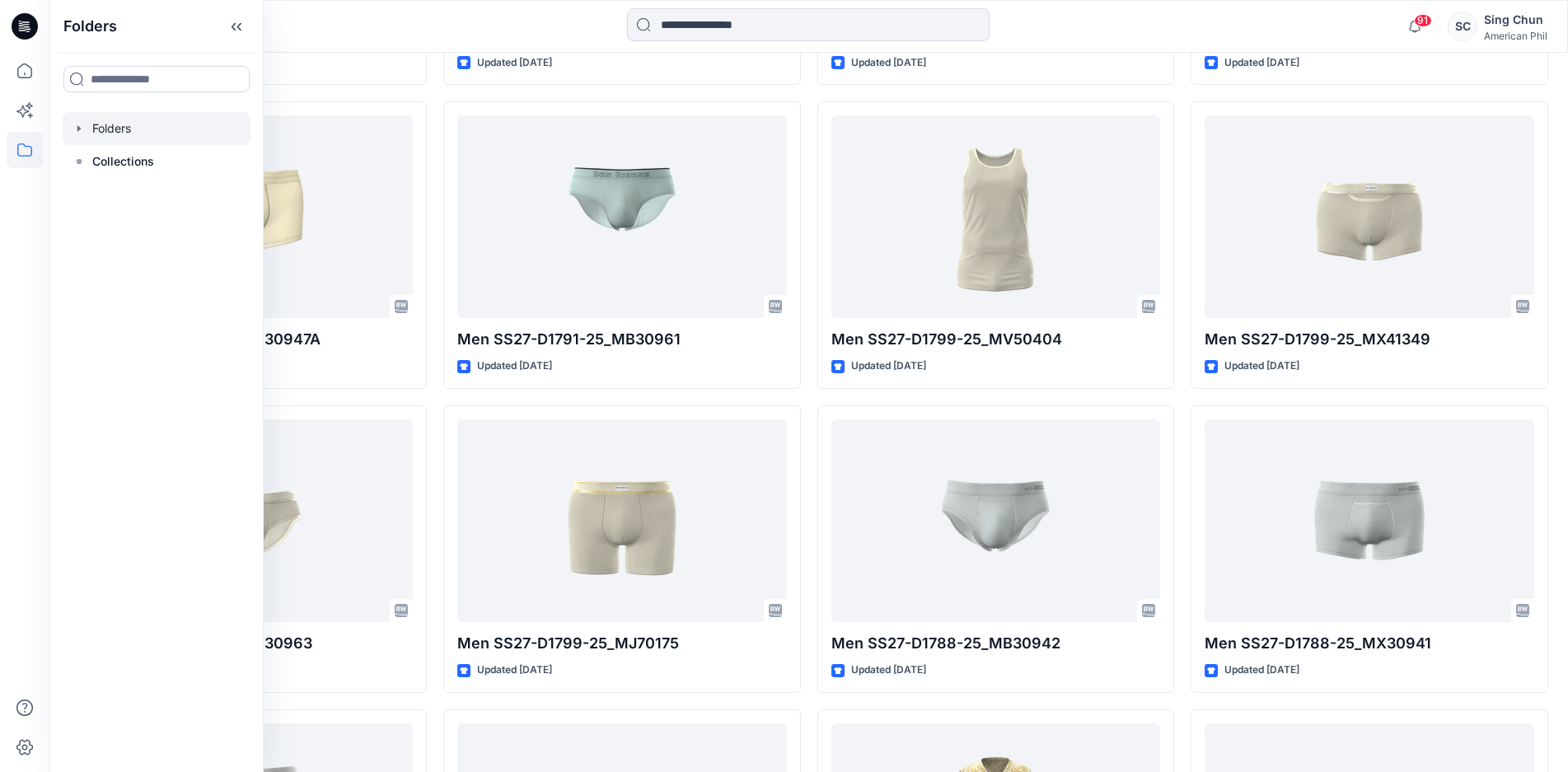
click at [135, 145] on div at bounding box center [156, 128] width 188 height 33
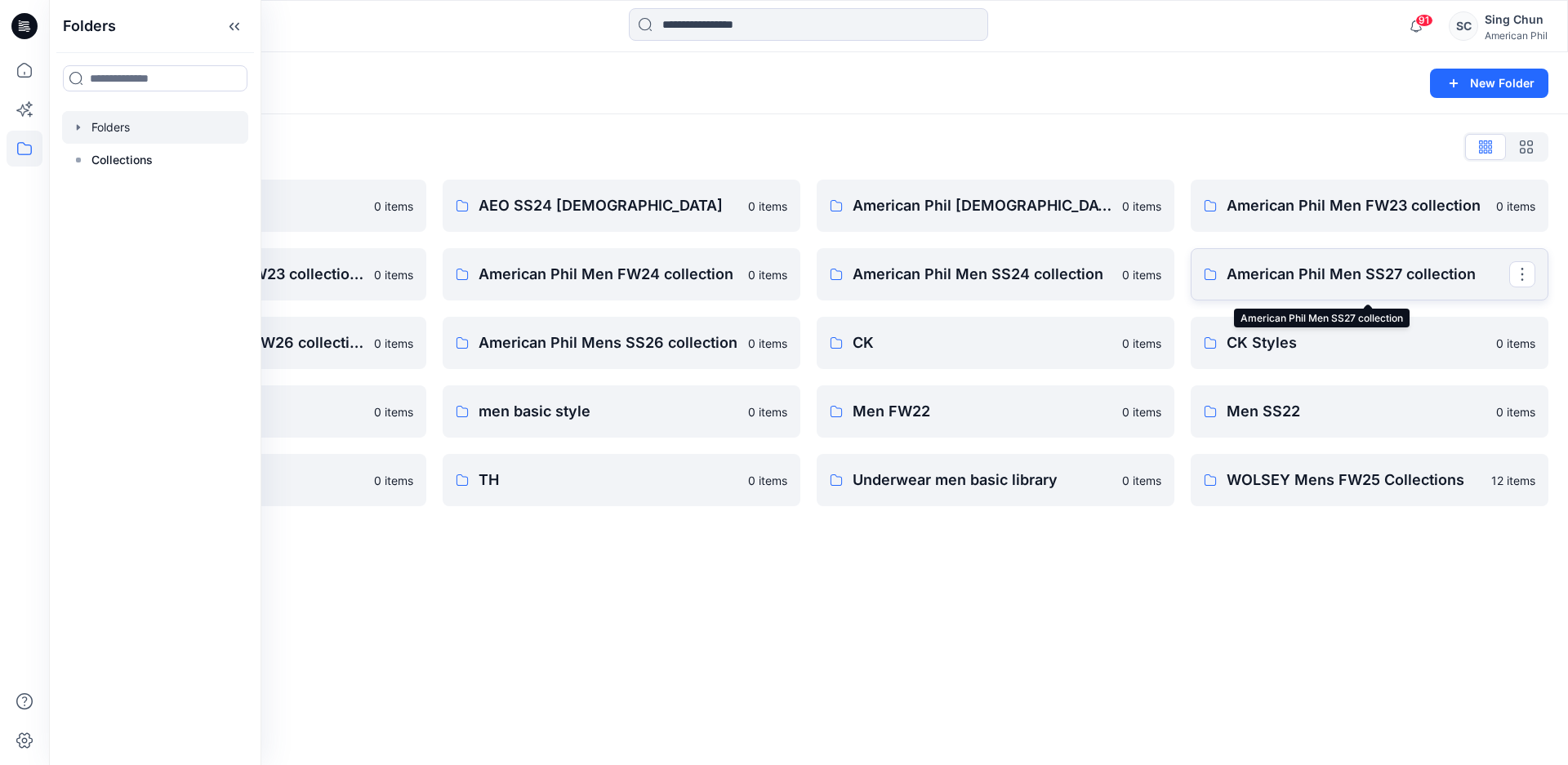
click at [1370, 286] on p "American Phil Men SS27 collection" at bounding box center [1368, 274] width 282 height 23
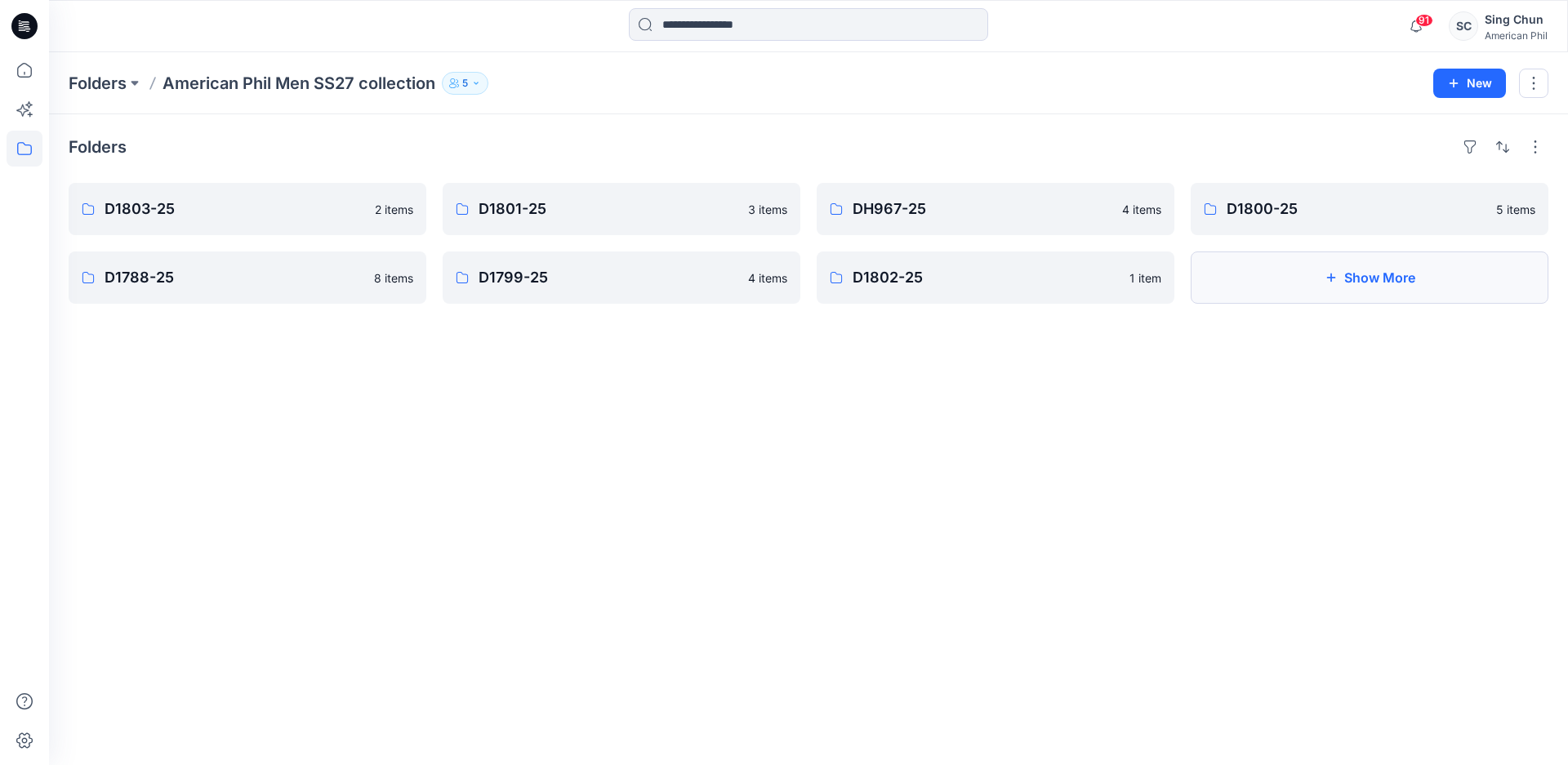
click at [1340, 304] on button "Show More" at bounding box center [1370, 277] width 358 height 52
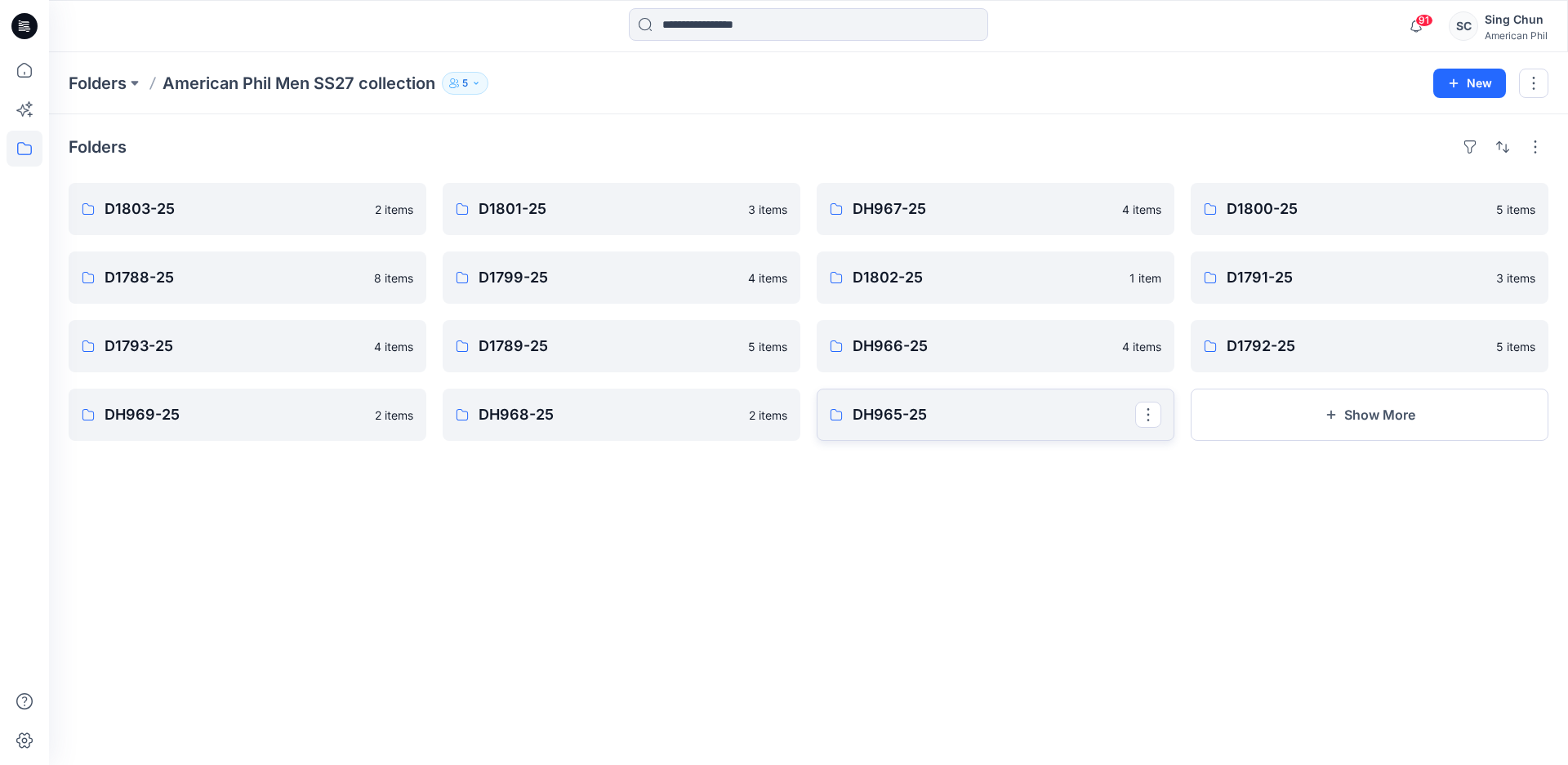
click at [973, 426] on p "DH965-25" at bounding box center [994, 415] width 282 height 23
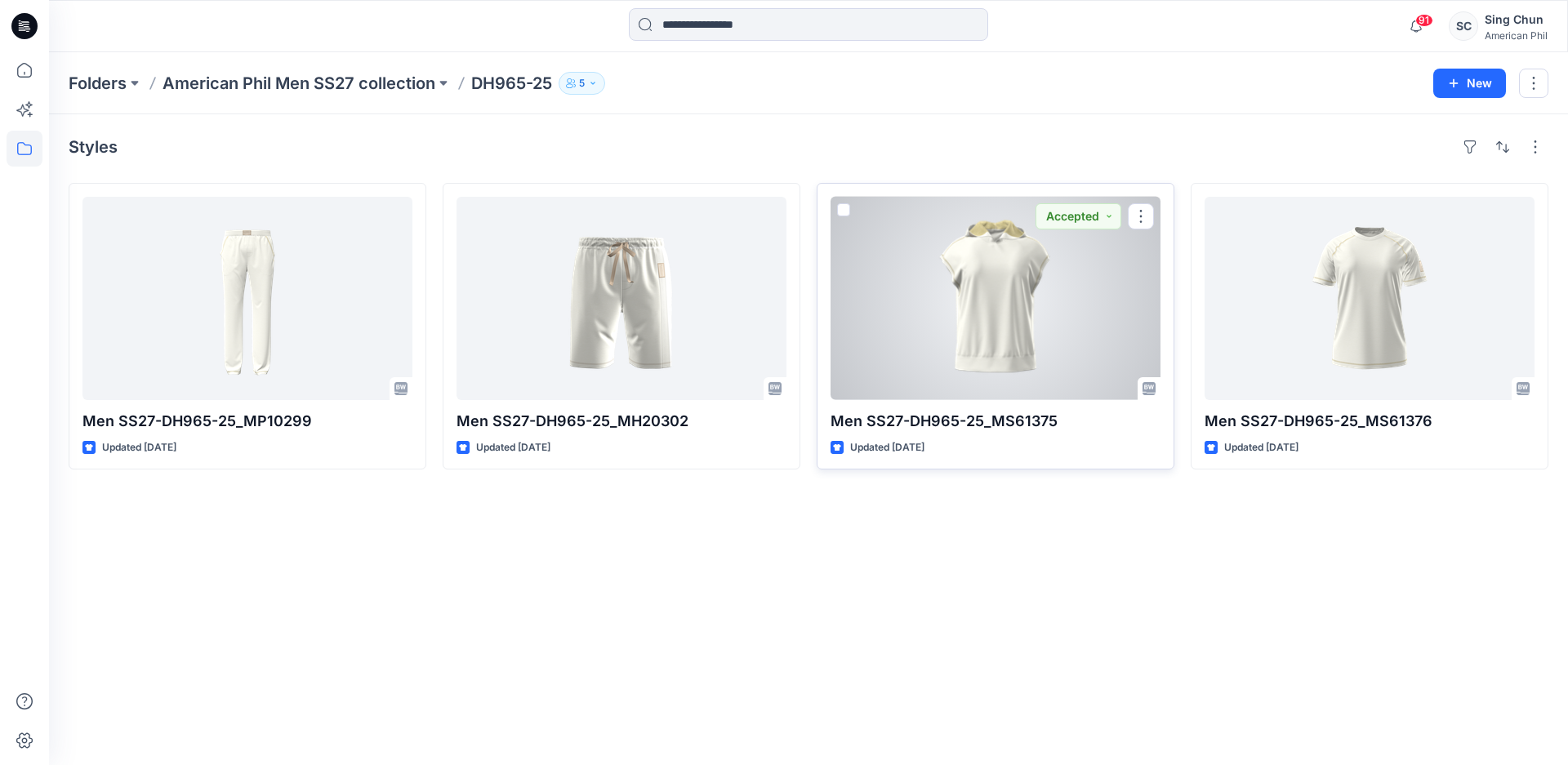
click at [1009, 374] on div at bounding box center [995, 298] width 330 height 203
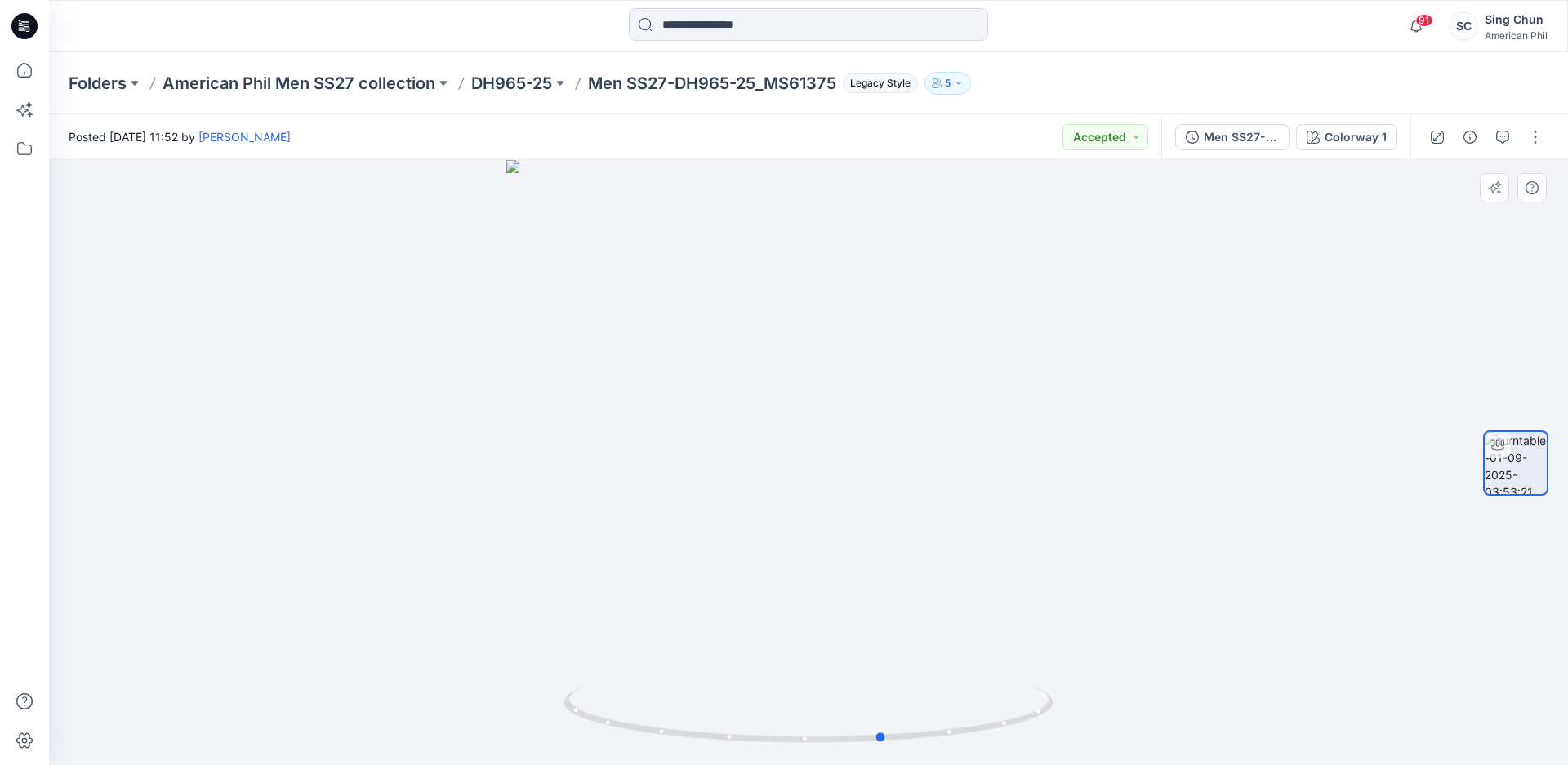
drag, startPoint x: 920, startPoint y: 676, endPoint x: 516, endPoint y: 608, distance: 409.7
click at [508, 622] on div at bounding box center [808, 462] width 1519 height 605
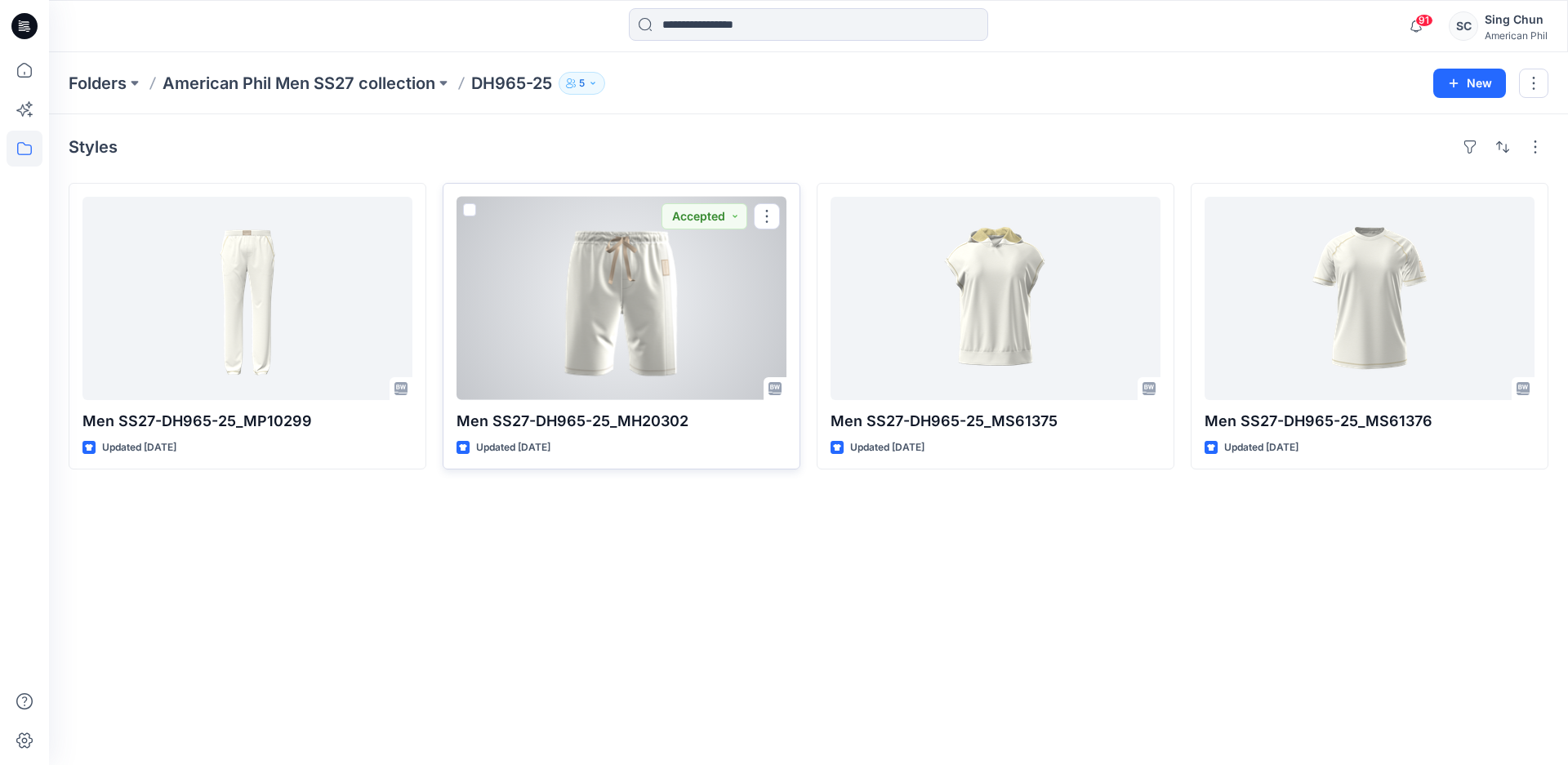
click at [614, 288] on div at bounding box center [621, 298] width 330 height 203
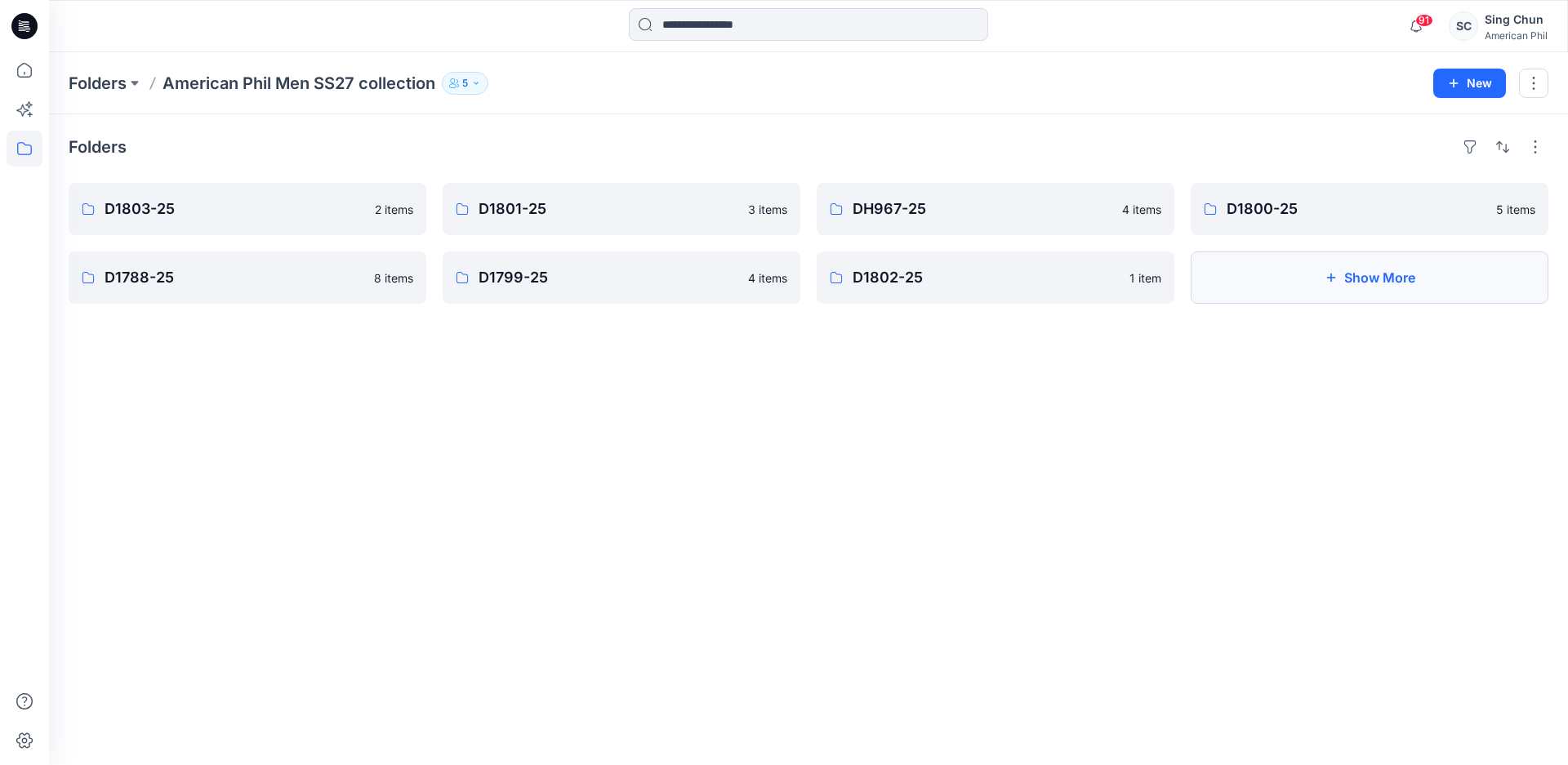
click at [1319, 304] on button "Show More" at bounding box center [1370, 277] width 358 height 52
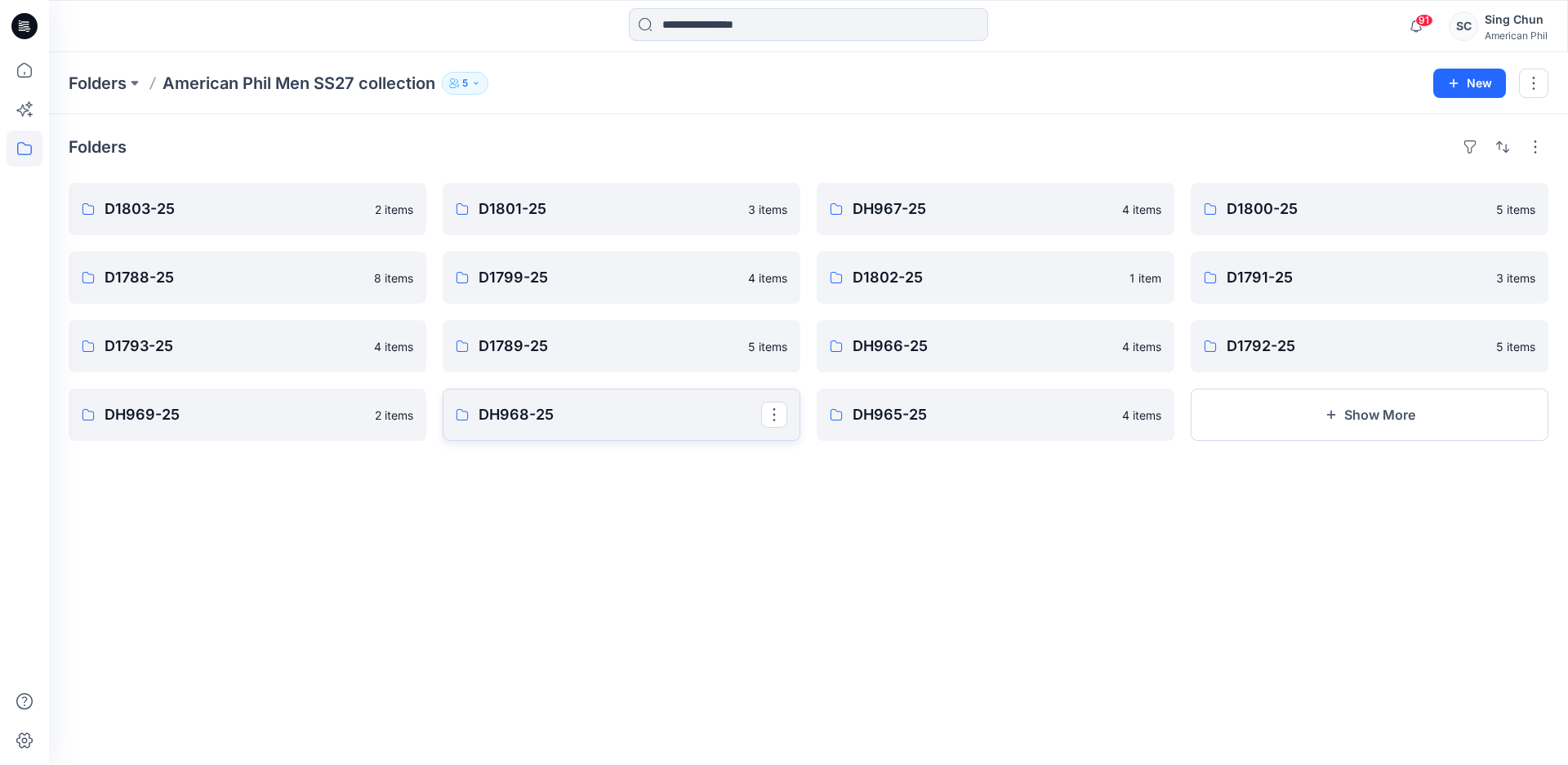
click at [554, 426] on p "DH968-25" at bounding box center [620, 415] width 282 height 23
click at [1340, 441] on button "Show More" at bounding box center [1370, 415] width 358 height 52
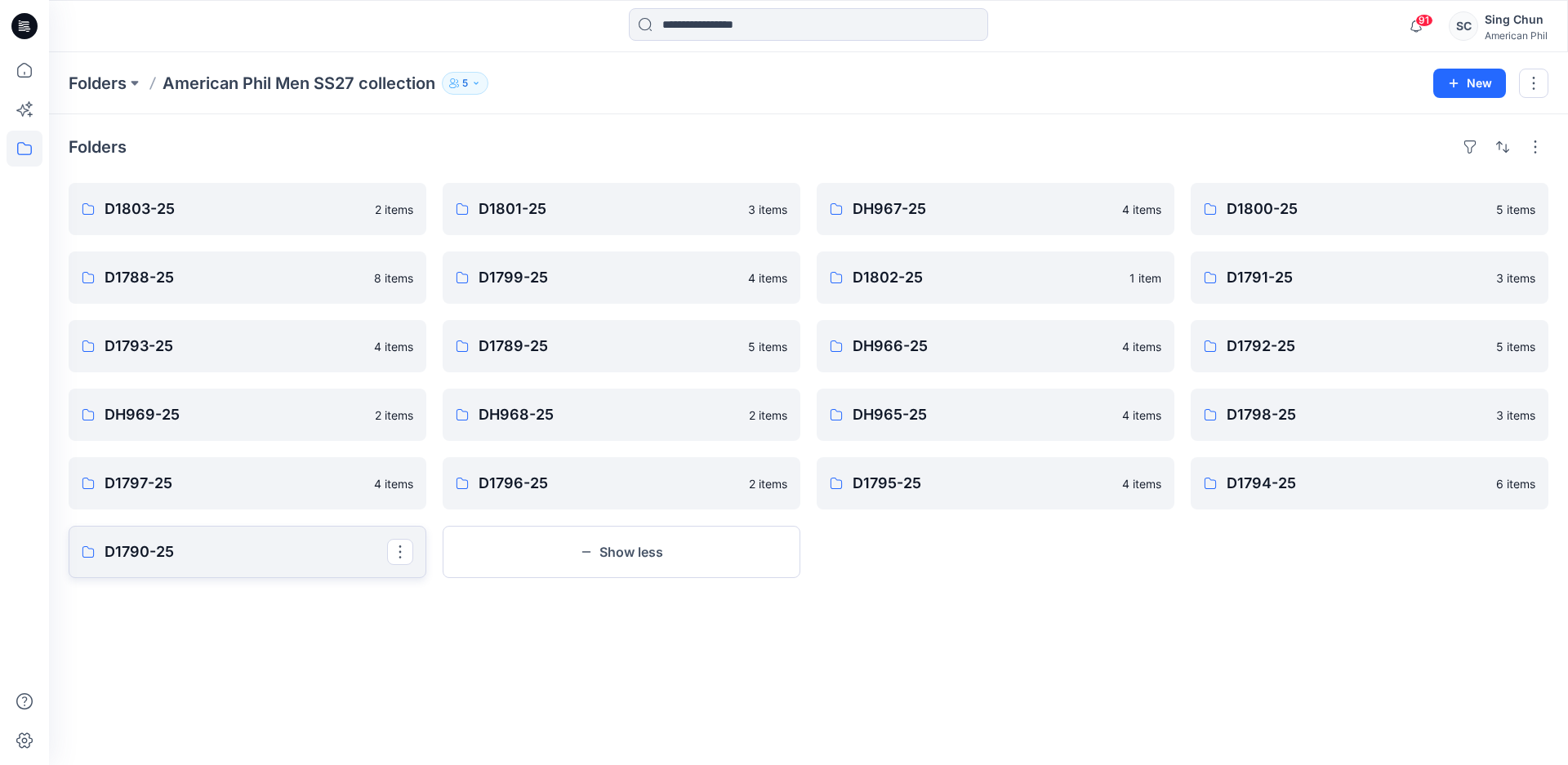
click at [279, 563] on p "D1790-25" at bounding box center [246, 552] width 282 height 23
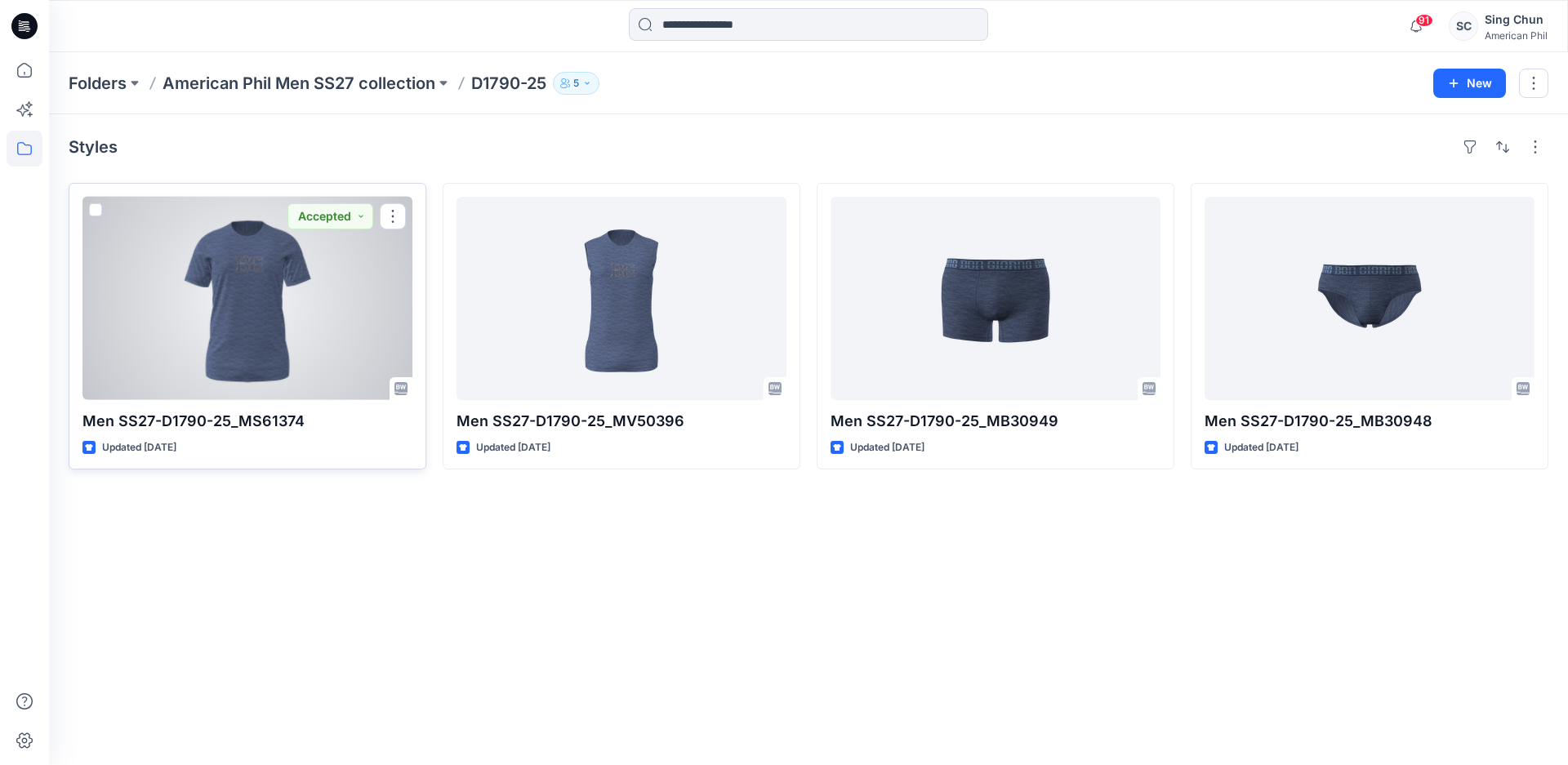
click at [239, 329] on div at bounding box center [247, 298] width 330 height 203
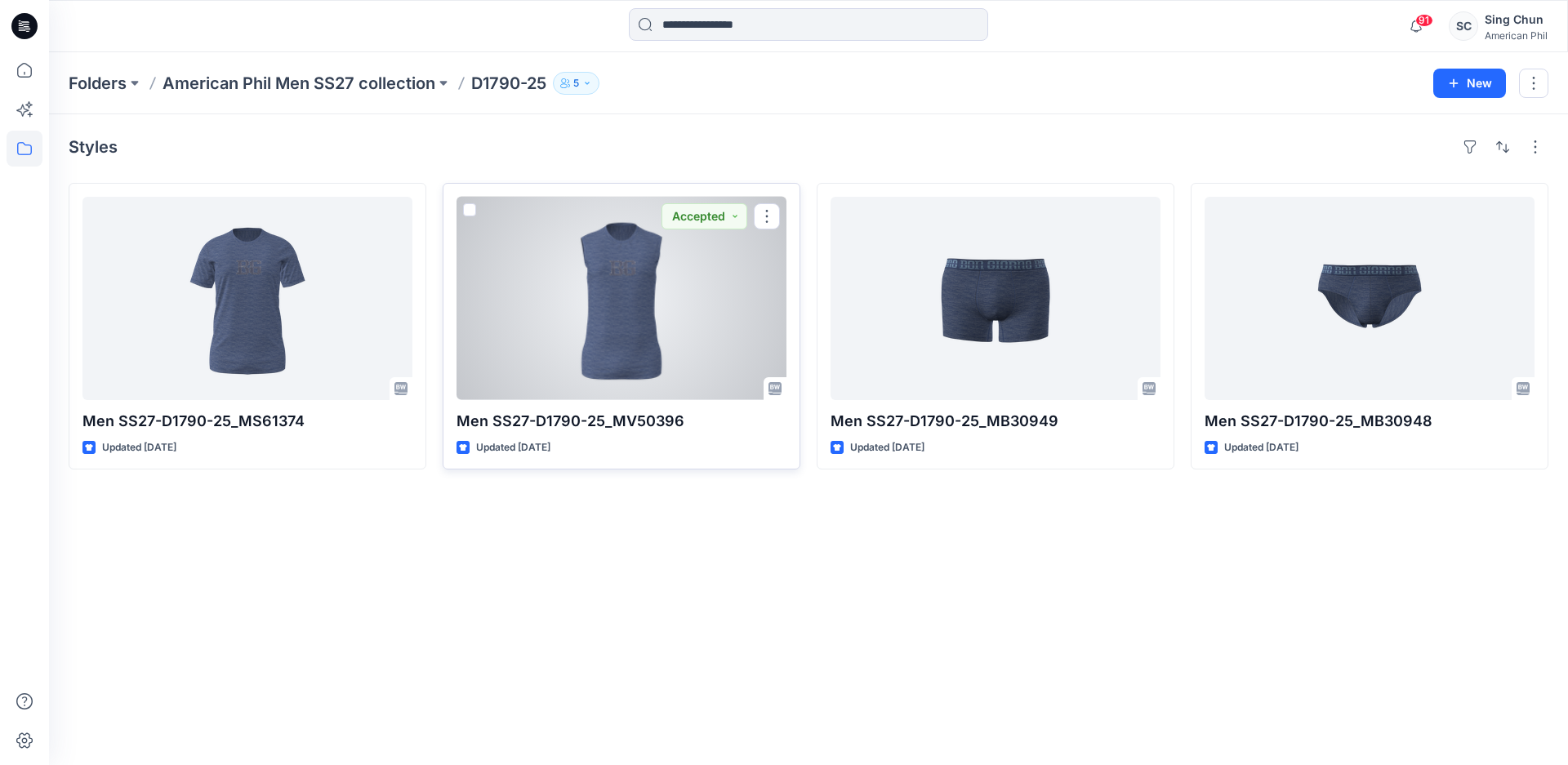
click at [585, 289] on div at bounding box center [621, 298] width 330 height 203
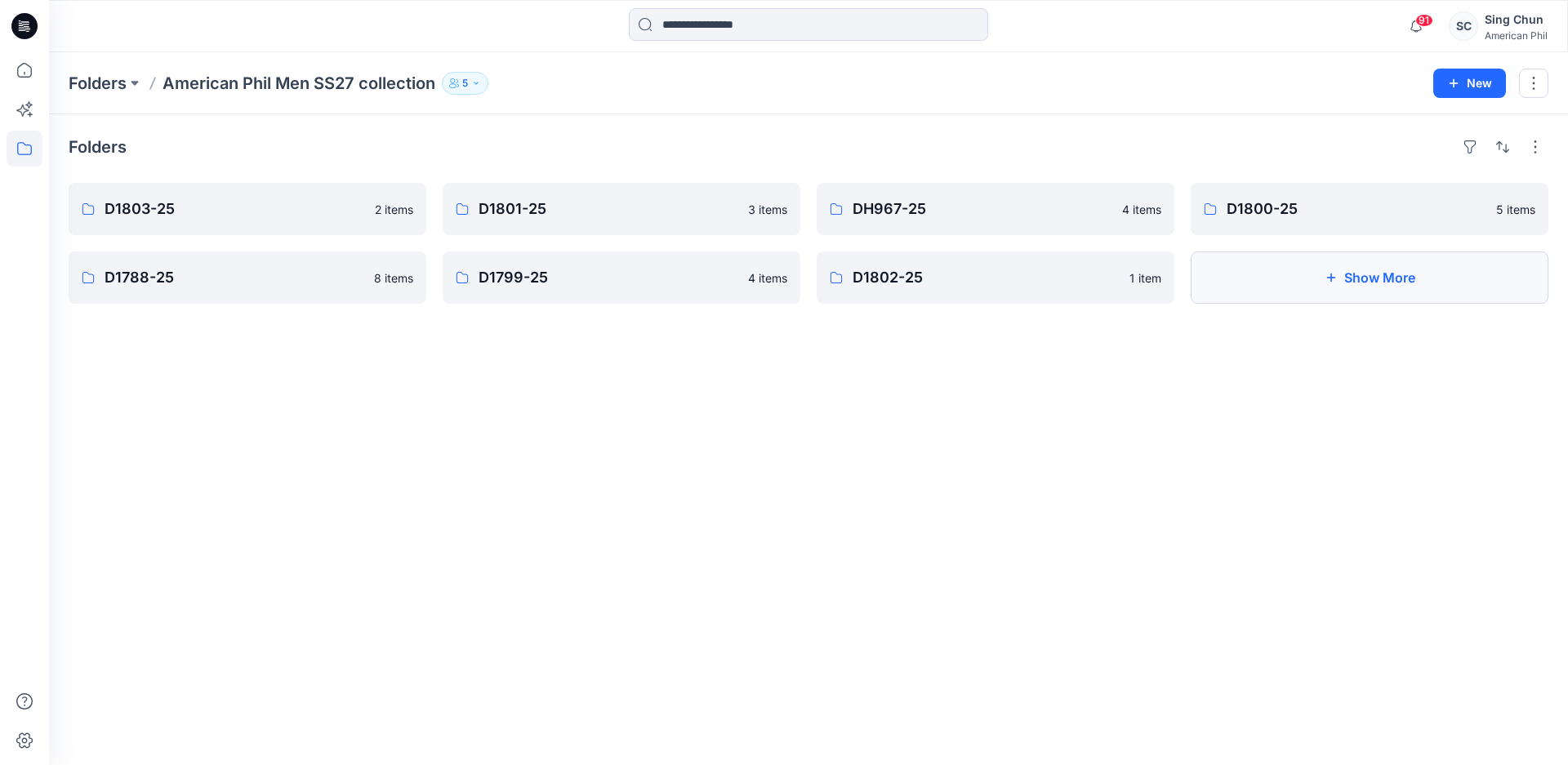
click at [1328, 304] on button "Show More" at bounding box center [1370, 277] width 358 height 52
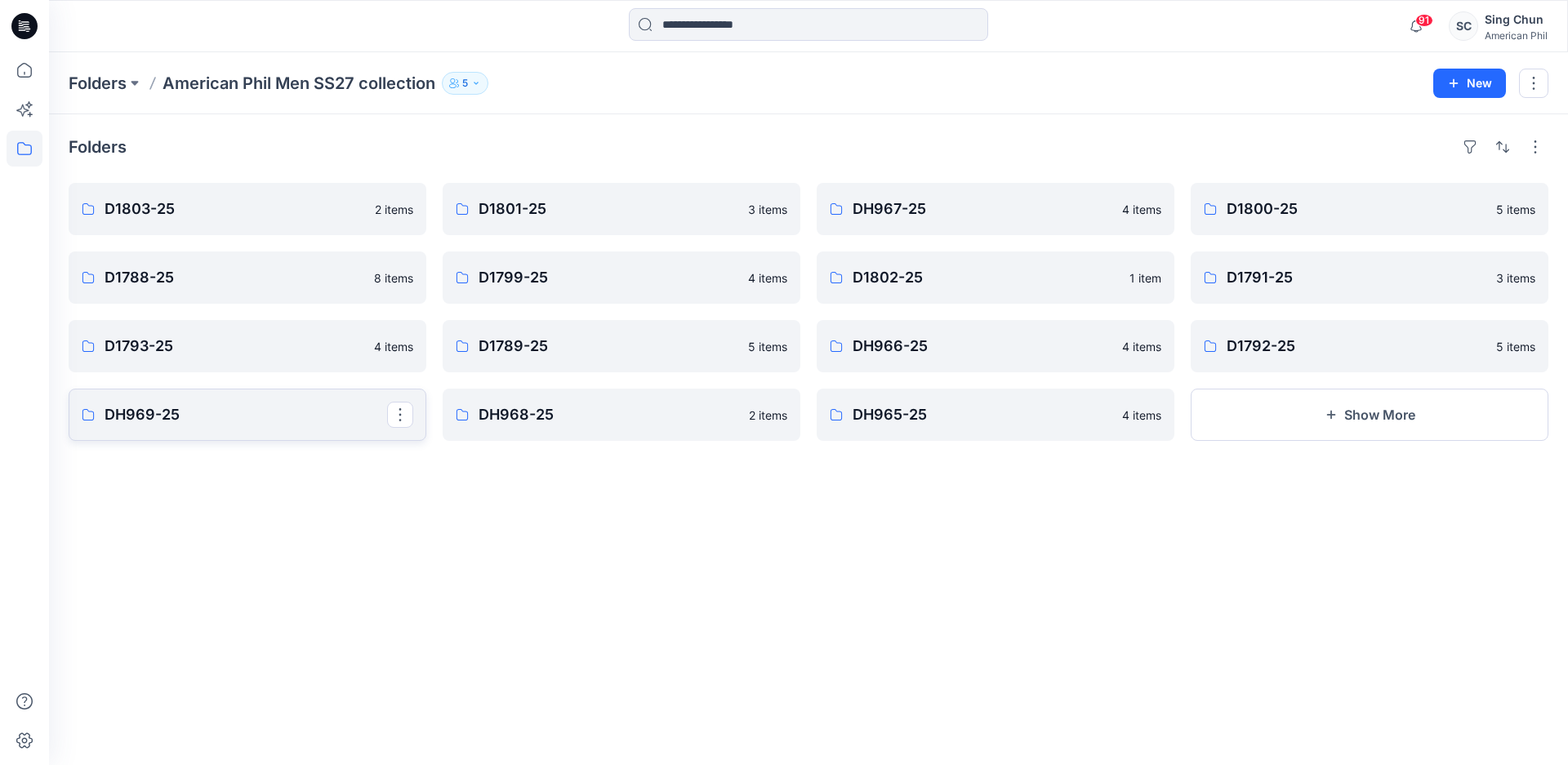
click at [341, 426] on p "DH969-25" at bounding box center [246, 415] width 282 height 23
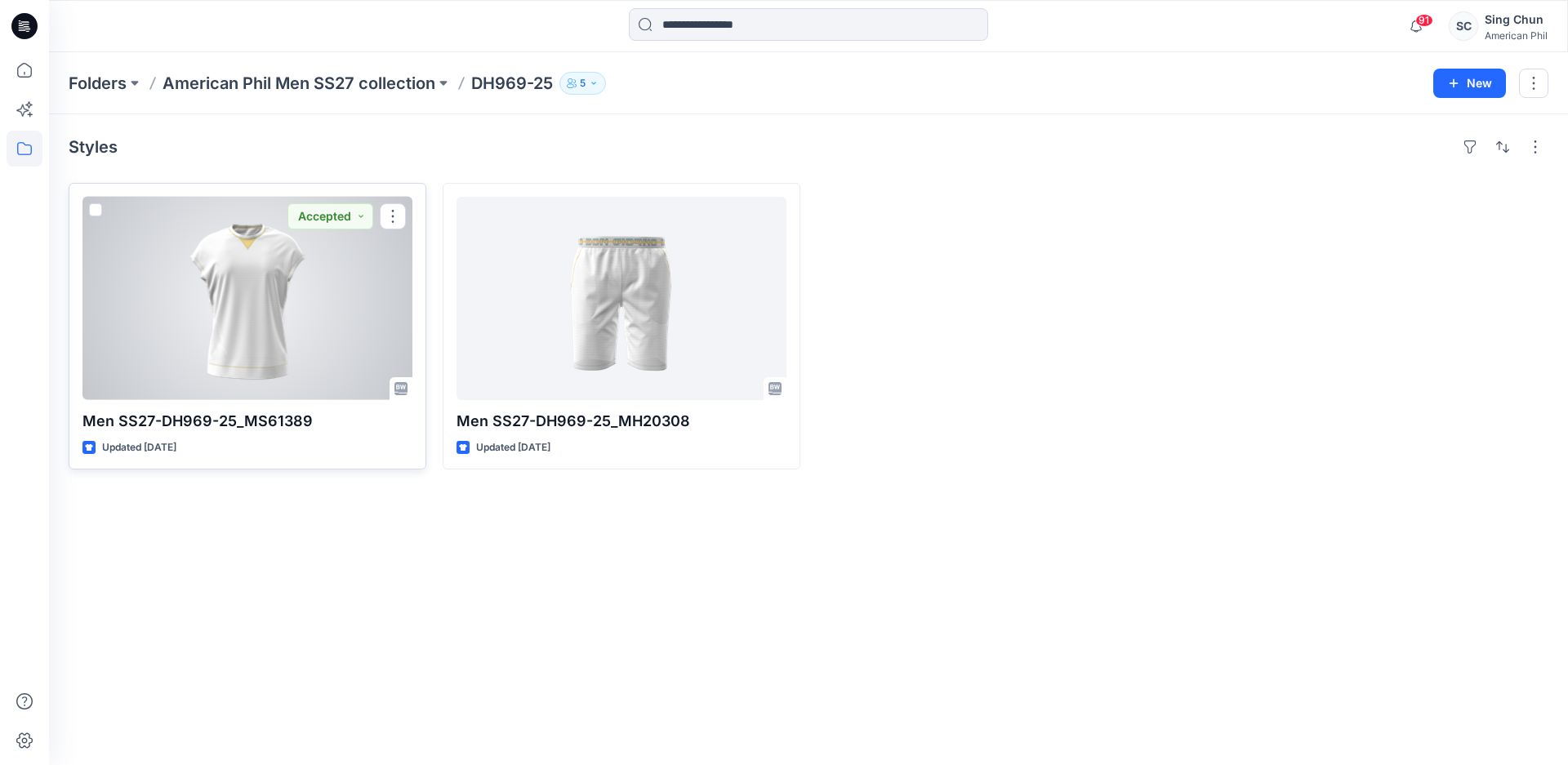
click at [245, 283] on div at bounding box center [247, 298] width 330 height 203
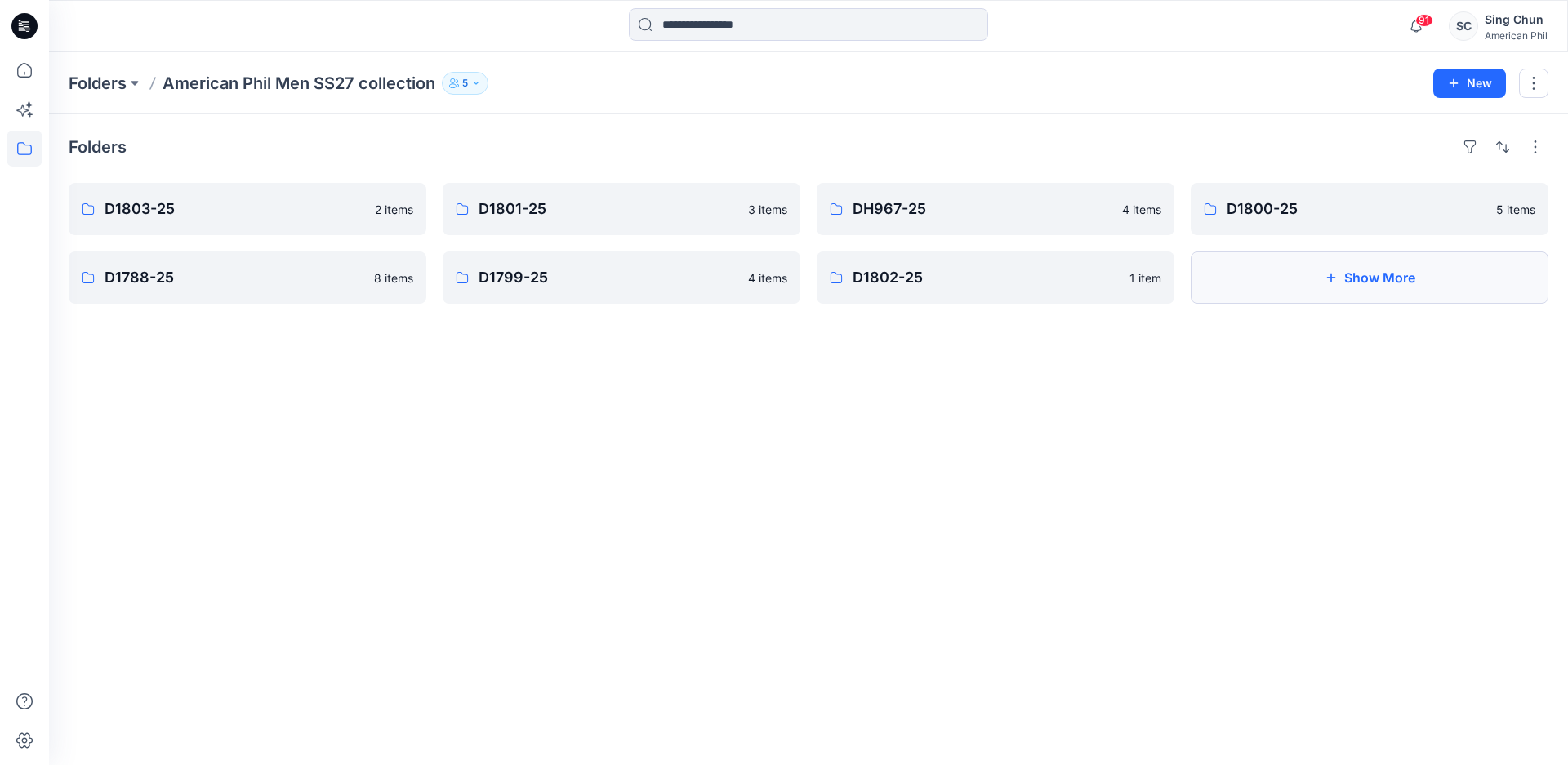
click at [1337, 302] on button "Show More" at bounding box center [1370, 277] width 358 height 52
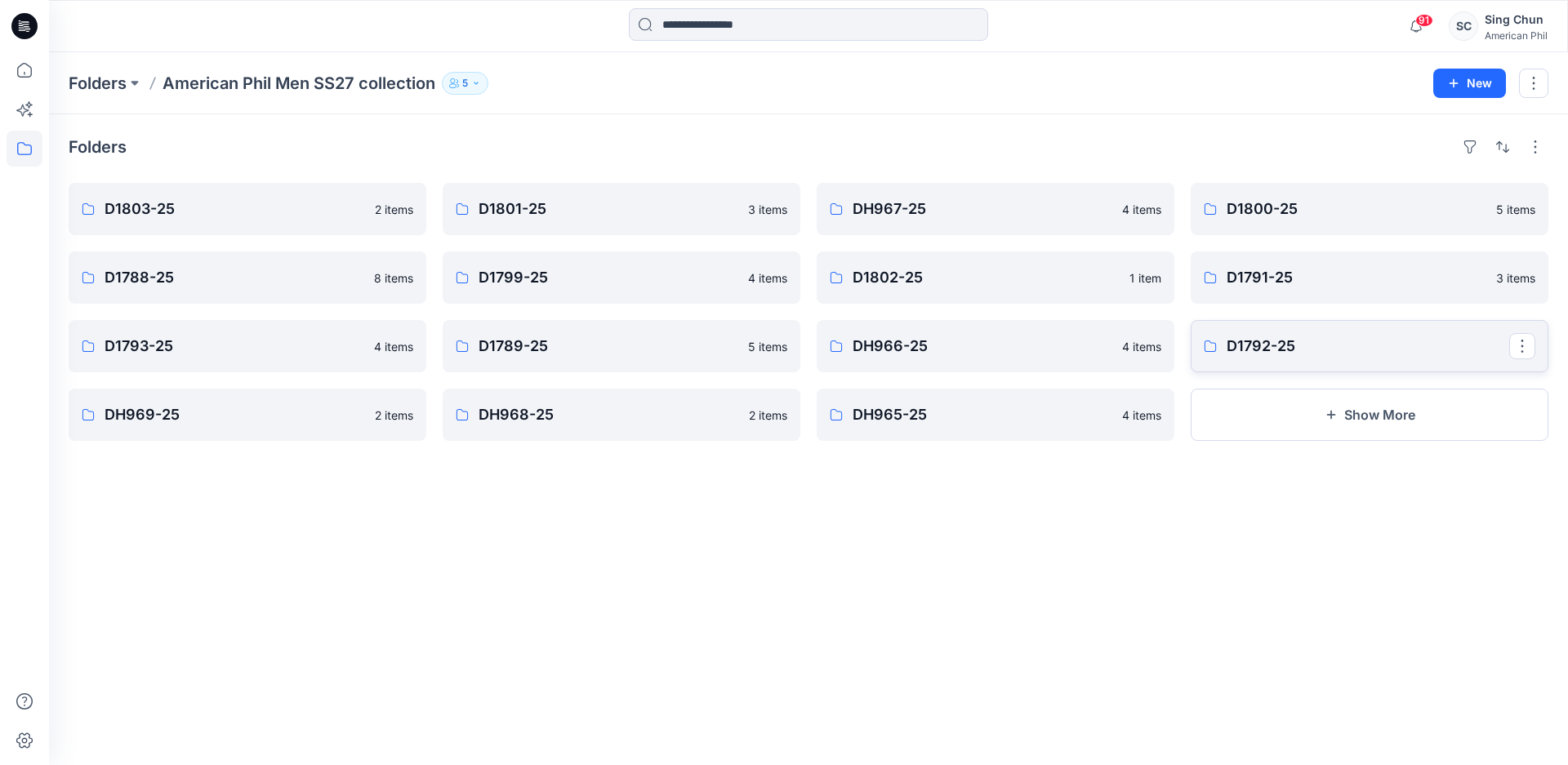
click at [1319, 357] on p "D1792-25" at bounding box center [1368, 347] width 282 height 23
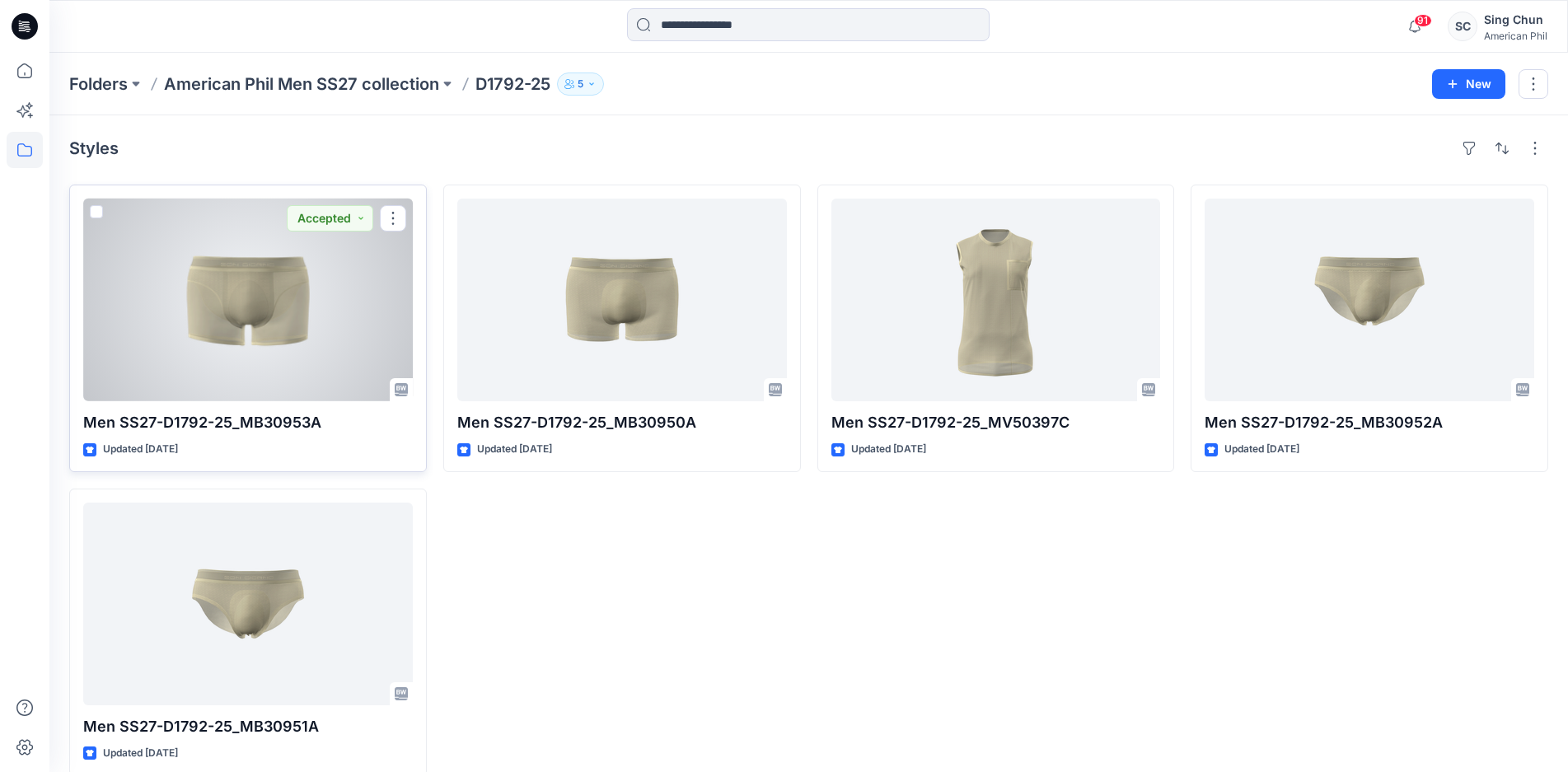
click at [307, 310] on div at bounding box center [247, 299] width 329 height 203
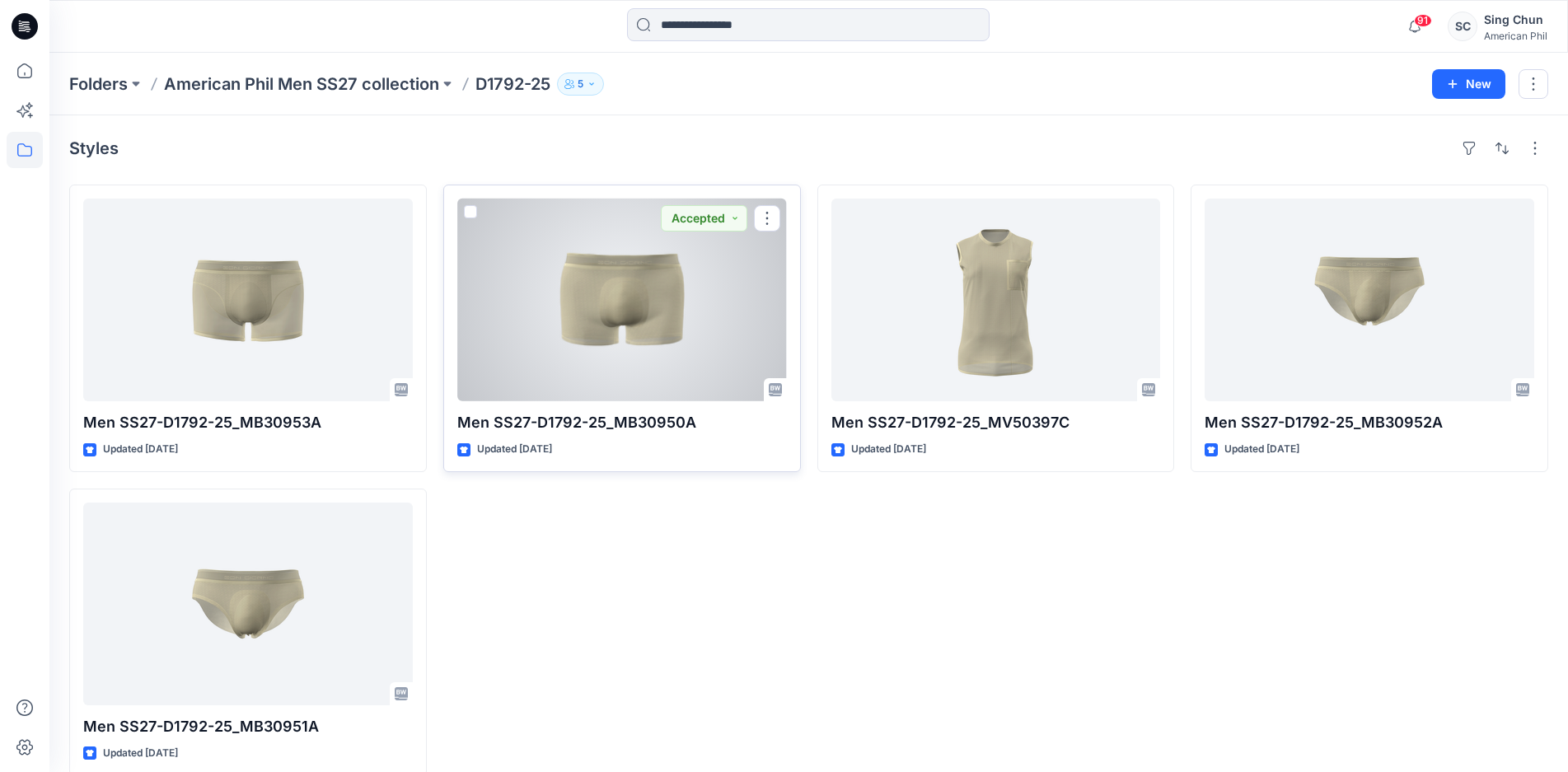
click at [650, 324] on div at bounding box center [621, 299] width 329 height 203
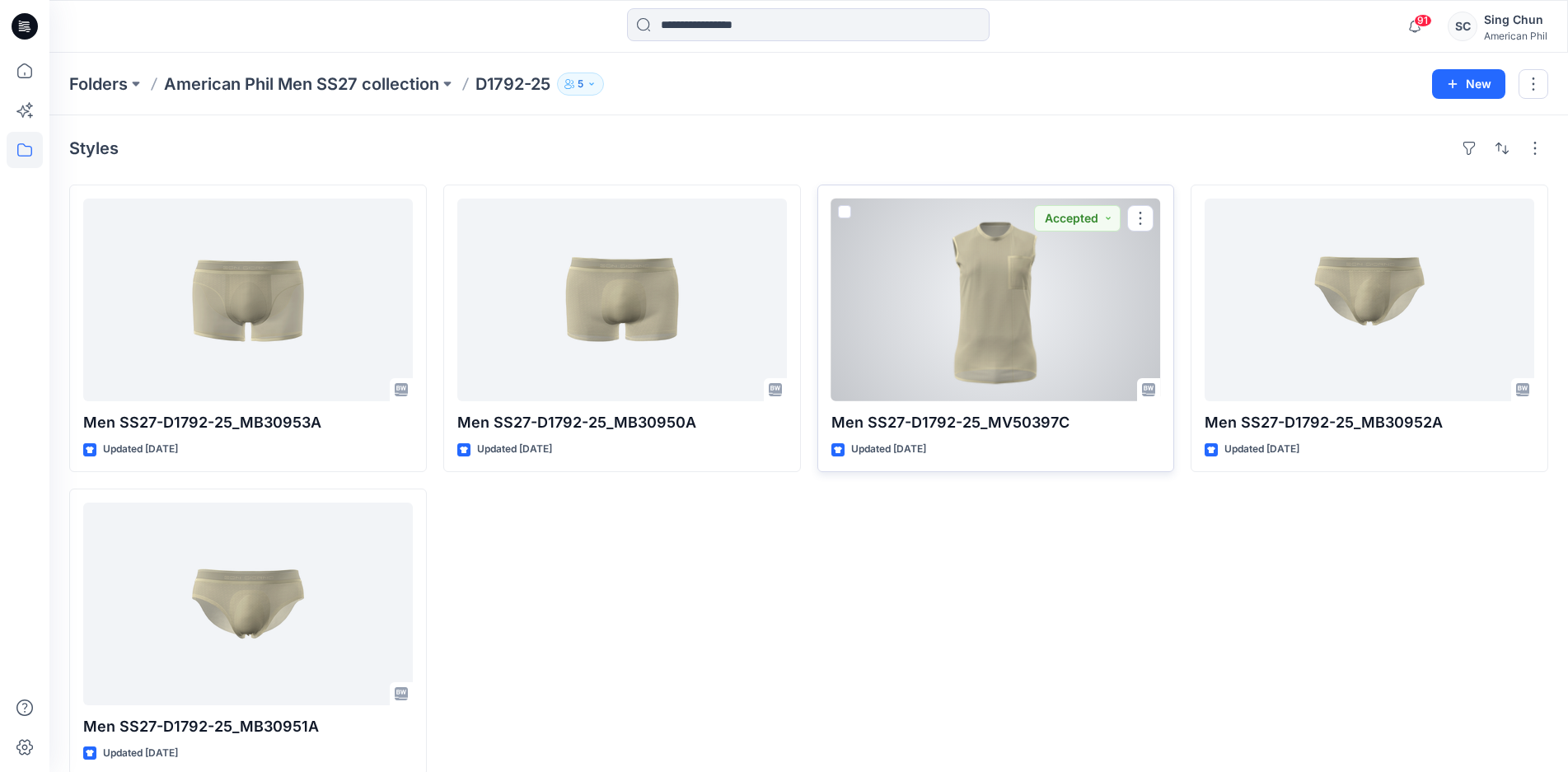
click at [1004, 345] on div at bounding box center [995, 299] width 329 height 203
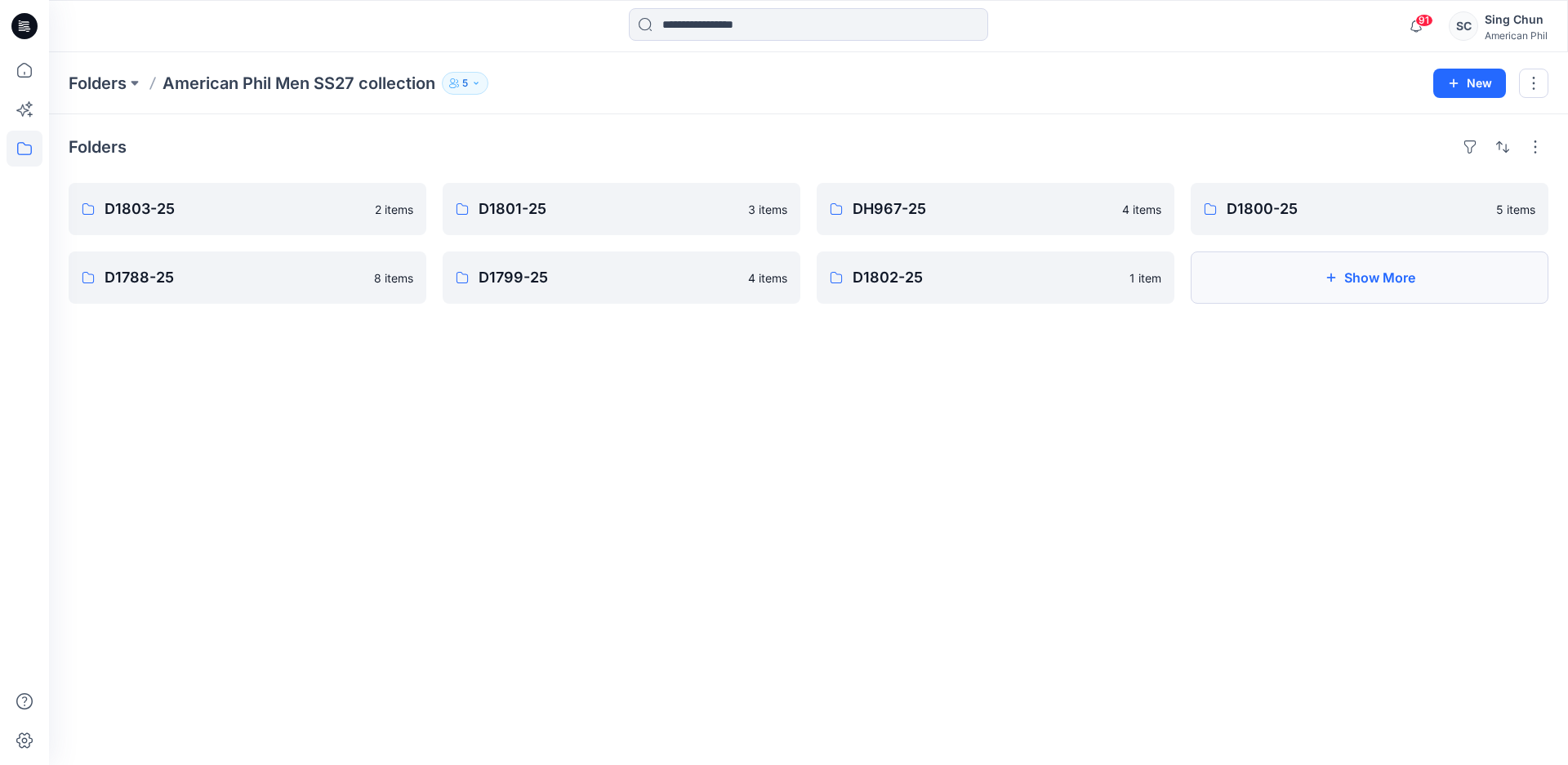
click at [1350, 295] on button "Show More" at bounding box center [1370, 277] width 358 height 52
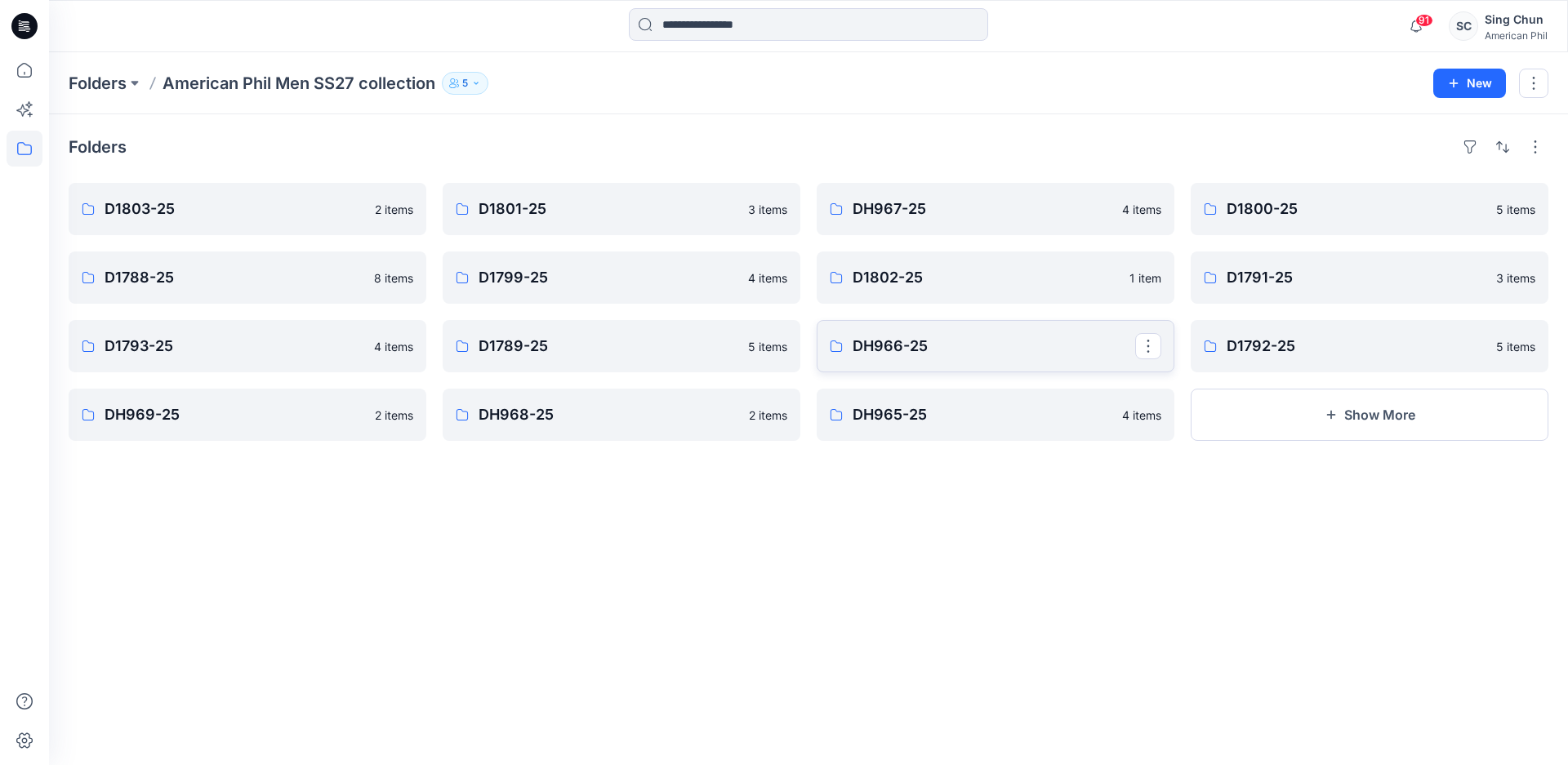
click at [1035, 357] on p "DH966-25" at bounding box center [994, 347] width 282 height 23
